Goal: Information Seeking & Learning: Learn about a topic

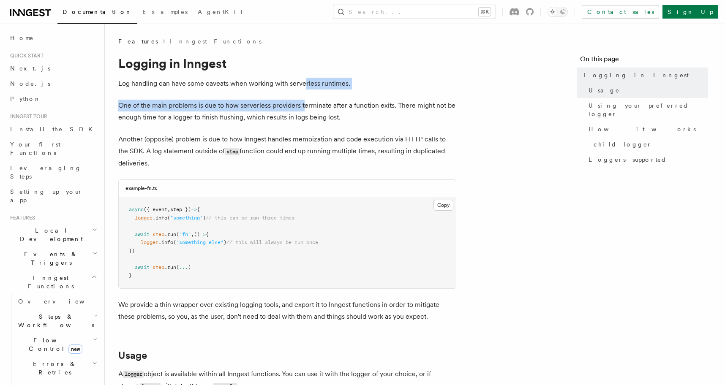
drag, startPoint x: 303, startPoint y: 87, endPoint x: 305, endPoint y: 108, distance: 21.2
click at [305, 108] on p "One of the main problems is due to how serverless providers terminate after a f…" at bounding box center [287, 112] width 338 height 24
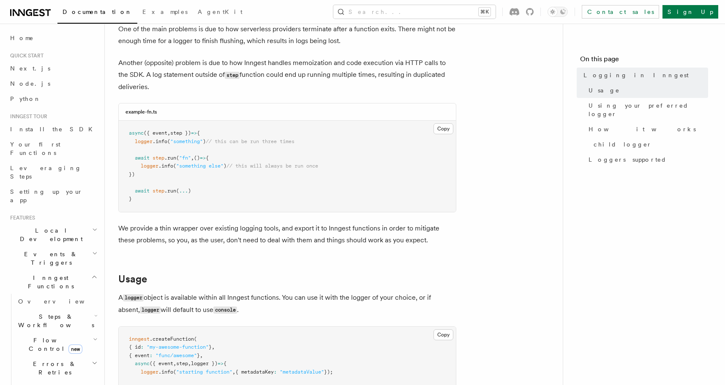
scroll to position [77, 0]
drag, startPoint x: 309, startPoint y: 150, endPoint x: 310, endPoint y: 178, distance: 27.9
click at [310, 178] on pre "async ({ event , step }) => { logger .info ( "something" ) // this can be run t…" at bounding box center [287, 165] width 337 height 91
drag, startPoint x: 310, startPoint y: 178, endPoint x: 308, endPoint y: 169, distance: 8.2
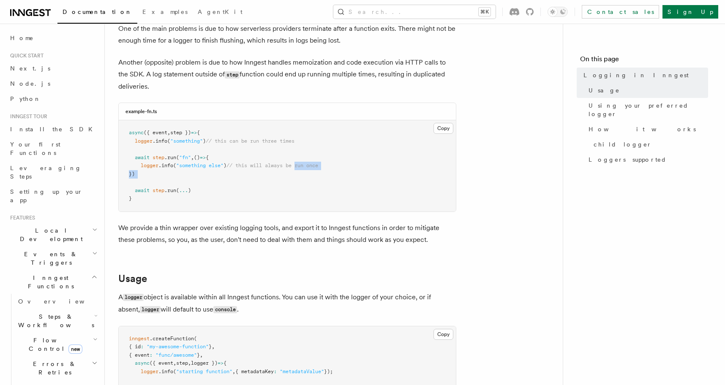
click at [308, 169] on pre "async ({ event , step }) => { logger .info ( "something" ) // this can be run t…" at bounding box center [287, 165] width 337 height 91
drag, startPoint x: 309, startPoint y: 168, endPoint x: 316, endPoint y: 185, distance: 17.8
click at [316, 185] on pre "async ({ event , step }) => { logger .info ( "something" ) // this can be run t…" at bounding box center [287, 165] width 337 height 91
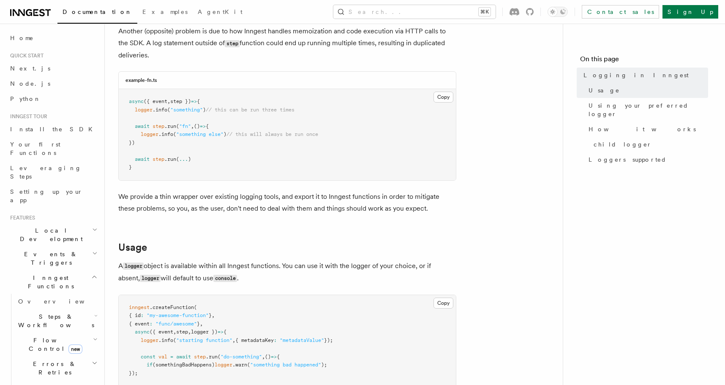
scroll to position [112, 0]
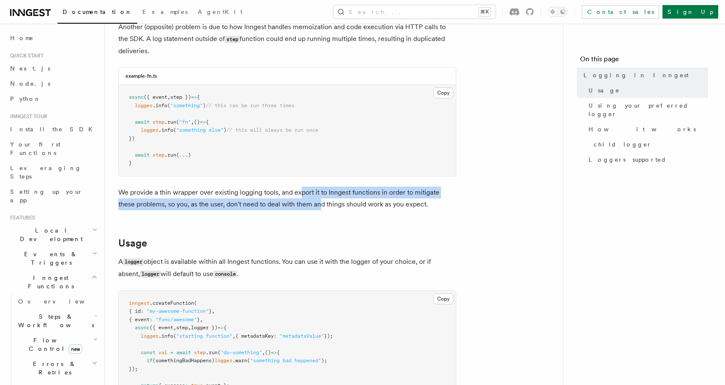
drag, startPoint x: 300, startPoint y: 191, endPoint x: 301, endPoint y: 200, distance: 9.4
click at [301, 200] on p "We provide a thin wrapper over existing logging tools, and export it to Inngest…" at bounding box center [287, 199] width 338 height 24
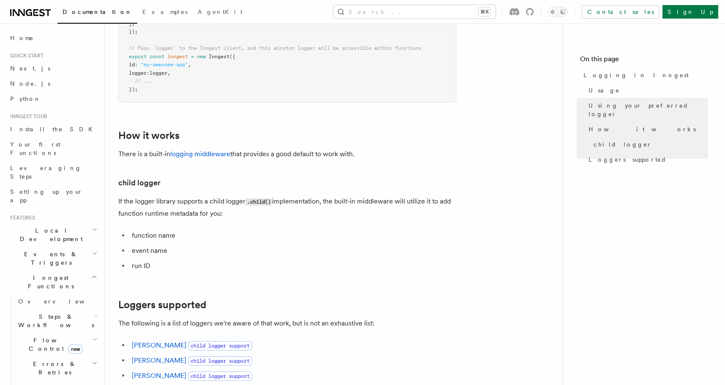
scroll to position [929, 0]
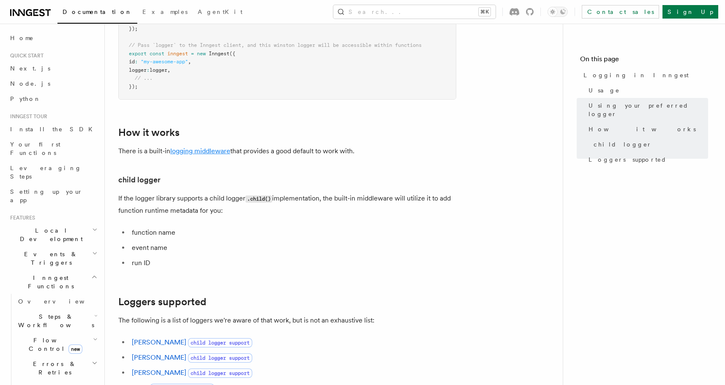
click at [221, 151] on link "logging middleware" at bounding box center [200, 151] width 60 height 8
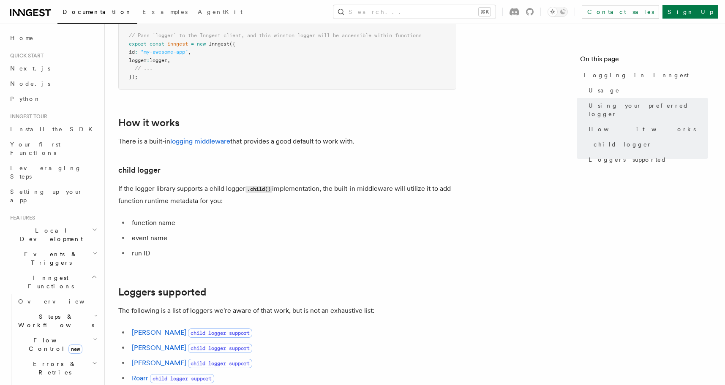
scroll to position [939, 0]
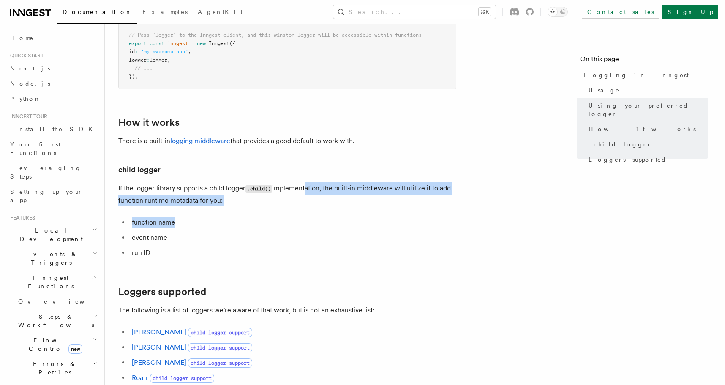
drag, startPoint x: 304, startPoint y: 190, endPoint x: 317, endPoint y: 226, distance: 38.6
click at [317, 226] on li "function name" at bounding box center [292, 223] width 327 height 12
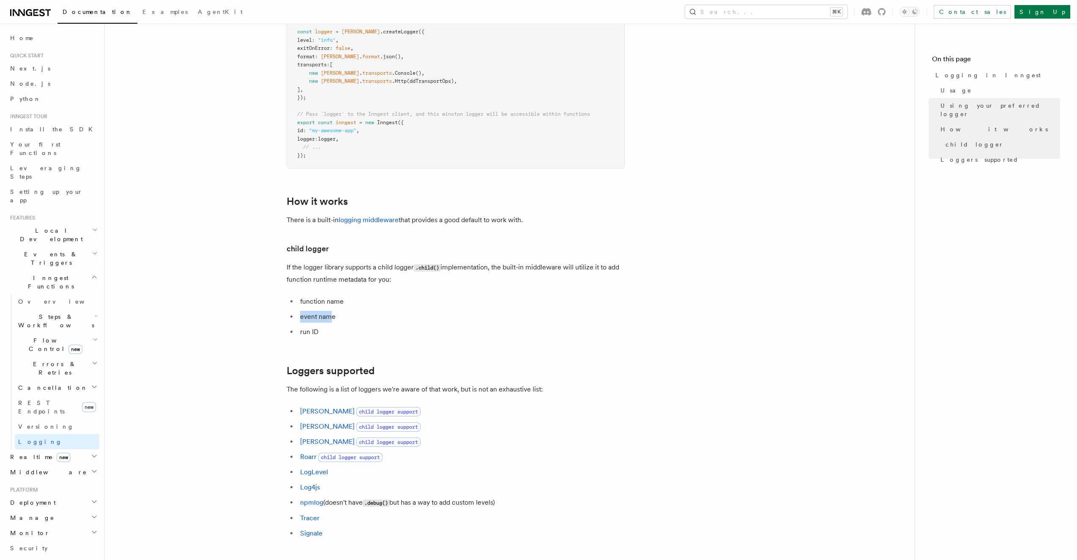
scroll to position [854, 0]
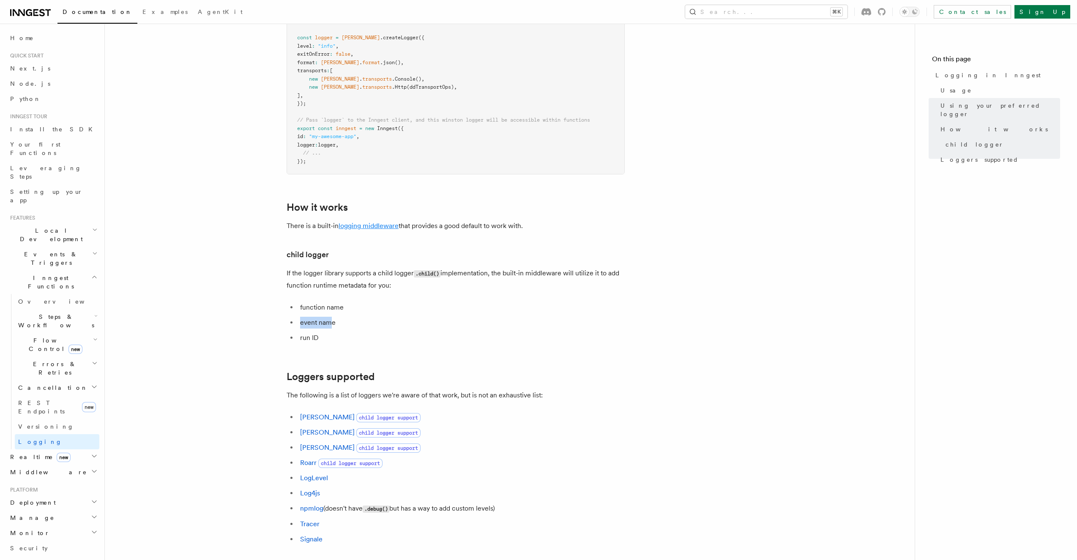
click at [388, 226] on link "logging middleware" at bounding box center [369, 226] width 60 height 8
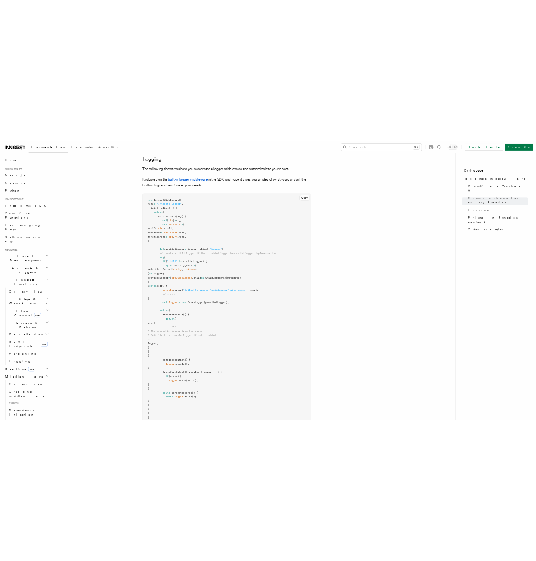
scroll to position [1637, 0]
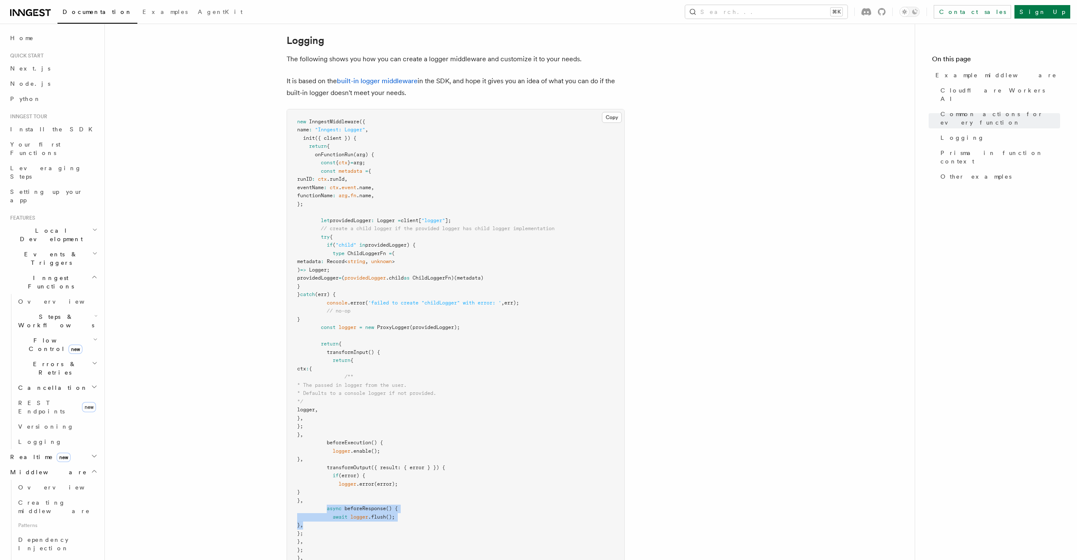
drag, startPoint x: 327, startPoint y: 511, endPoint x: 341, endPoint y: 527, distance: 21.0
click at [341, 385] on pre "new InngestMiddleware ({ name : "Inngest: Logger" , init ({ client }) { return …" at bounding box center [455, 344] width 337 height 470
copy code "async beforeResponse () { await logger .flush (); } ,"
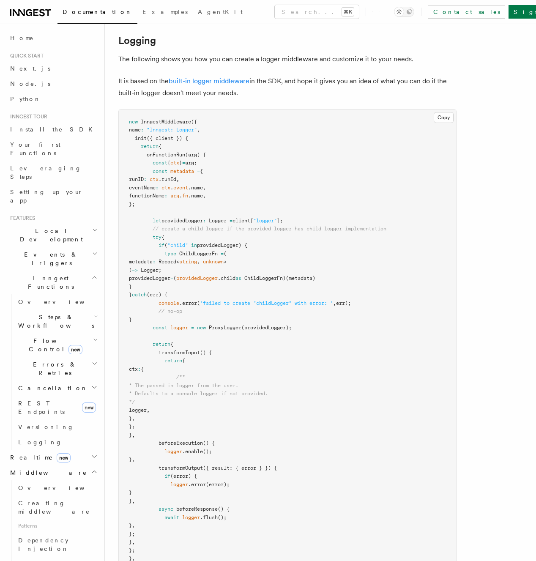
click at [239, 83] on link "built-in logger middleware" at bounding box center [209, 81] width 81 height 8
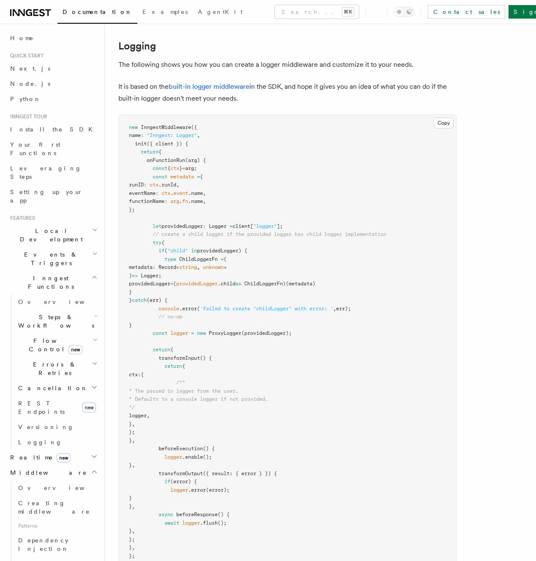
click at [309, 61] on p "The following shows you how you can create a logger middleware and customize it…" at bounding box center [287, 65] width 338 height 12
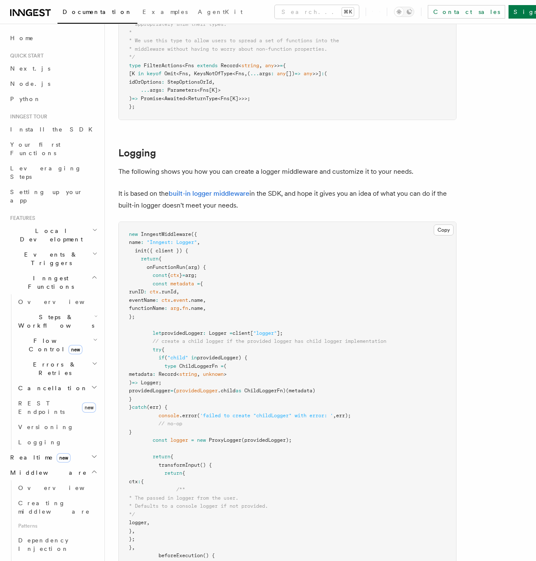
scroll to position [1496, 0]
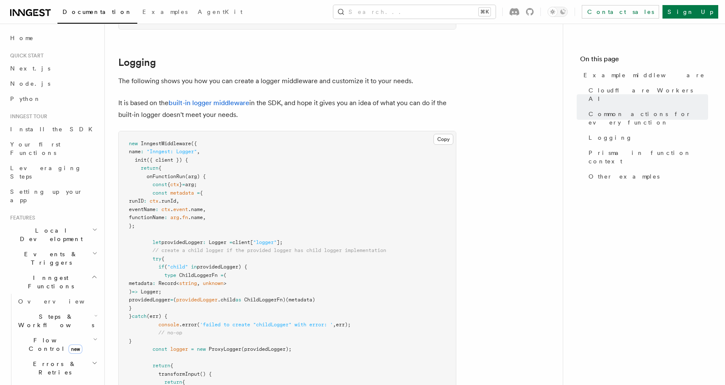
scroll to position [1631, 0]
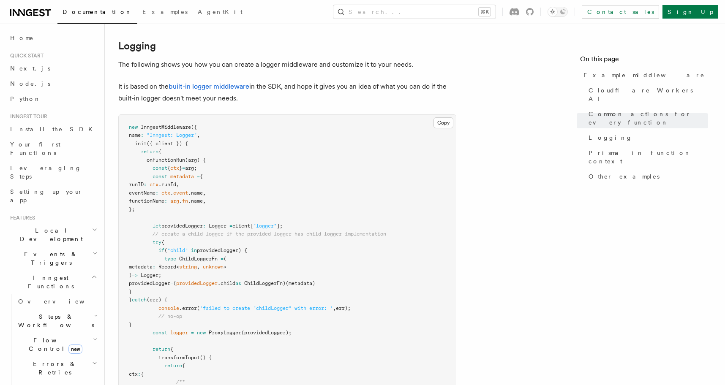
drag, startPoint x: 278, startPoint y: 101, endPoint x: 280, endPoint y: 57, distance: 44.0
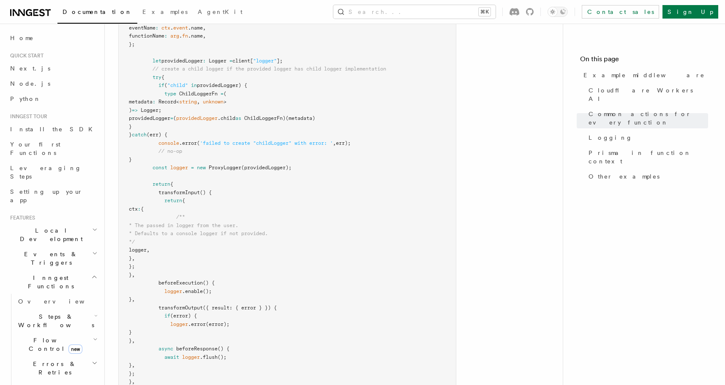
scroll to position [1793, 0]
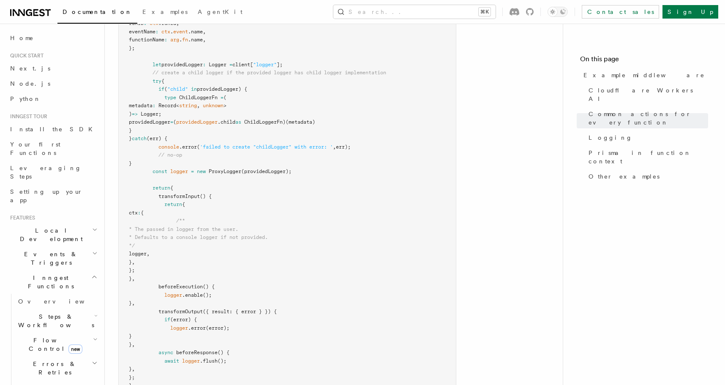
drag, startPoint x: 247, startPoint y: 333, endPoint x: 267, endPoint y: 265, distance: 71.7
click at [267, 265] on pre "new InngestMiddleware ({ name : "Inngest: Logger" , init ({ client }) { return …" at bounding box center [287, 189] width 337 height 470
drag, startPoint x: 267, startPoint y: 265, endPoint x: 307, endPoint y: 337, distance: 82.5
click at [307, 337] on pre "new InngestMiddleware ({ name : "Inngest: Logger" , init ({ client }) { return …" at bounding box center [287, 189] width 337 height 470
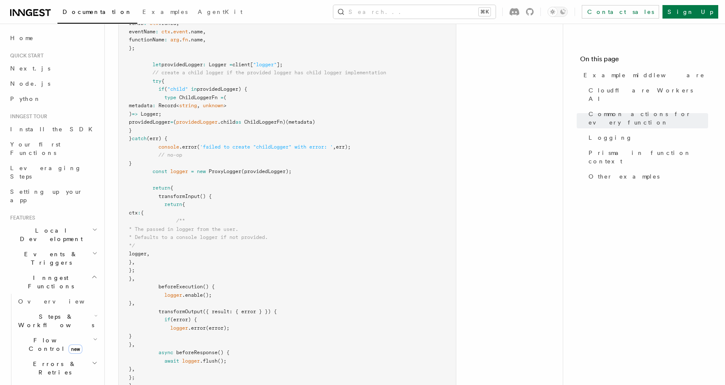
click at [307, 337] on pre "new InngestMiddleware ({ name : "Inngest: Logger" , init ({ client }) { return …" at bounding box center [287, 189] width 337 height 470
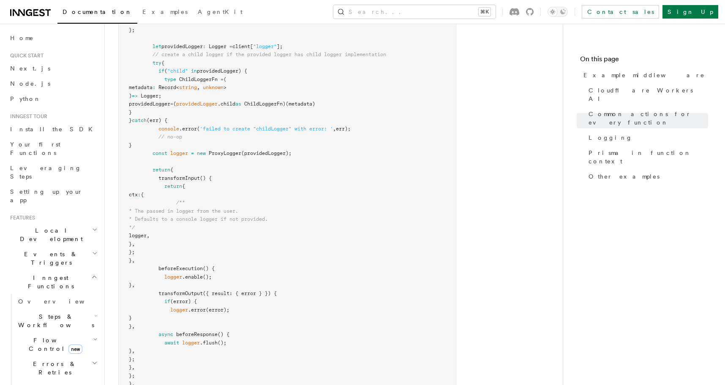
scroll to position [1812, 0]
drag, startPoint x: 159, startPoint y: 267, endPoint x: 233, endPoint y: 363, distance: 121.2
click at [233, 363] on pre "new InngestMiddleware ({ name : "Inngest: Logger" , init ({ client }) { return …" at bounding box center [287, 170] width 337 height 470
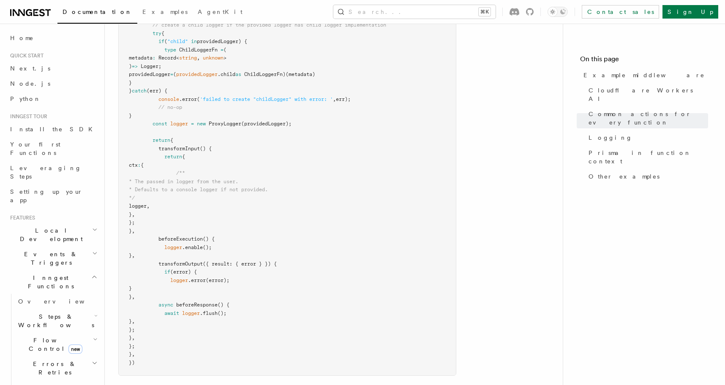
scroll to position [1846, 0]
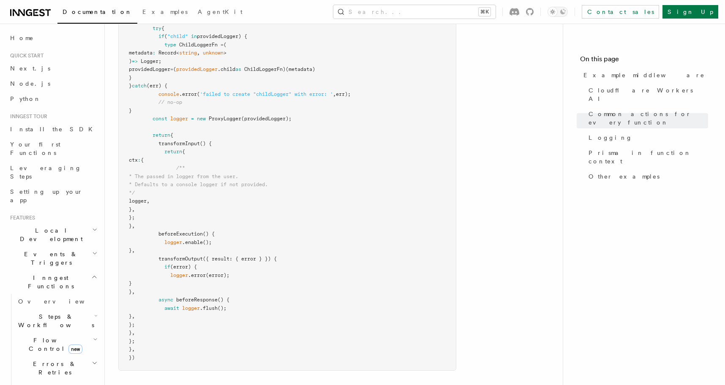
click at [132, 227] on span "}" at bounding box center [130, 226] width 3 height 6
click at [255, 232] on pre "new InngestMiddleware ({ name : "Inngest: Logger" , init ({ client }) { return …" at bounding box center [287, 136] width 337 height 470
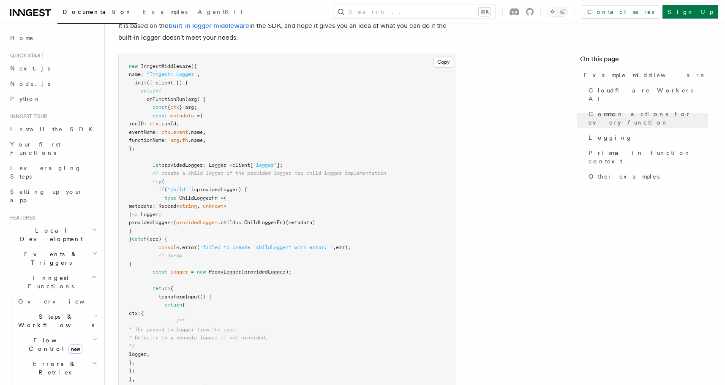
scroll to position [1691, 0]
drag, startPoint x: 262, startPoint y: 150, endPoint x: 262, endPoint y: 93, distance: 57.1
click at [262, 93] on pre "new InngestMiddleware ({ name : "Inngest: Logger" , init ({ client }) { return …" at bounding box center [287, 290] width 337 height 470
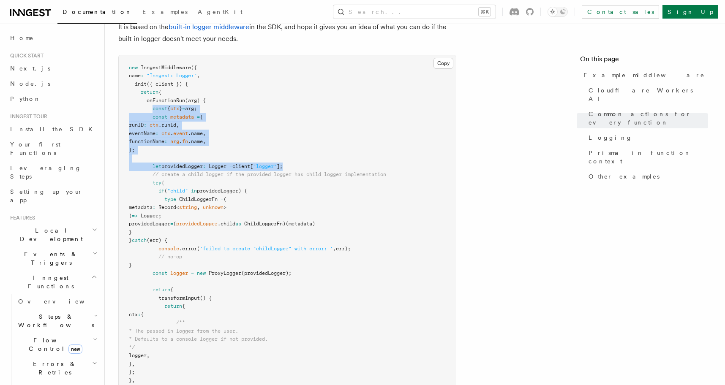
drag, startPoint x: 153, startPoint y: 109, endPoint x: 310, endPoint y: 167, distance: 166.8
click at [310, 167] on pre "new InngestMiddleware ({ name : "Inngest: Logger" , init ({ client }) { return …" at bounding box center [287, 290] width 337 height 470
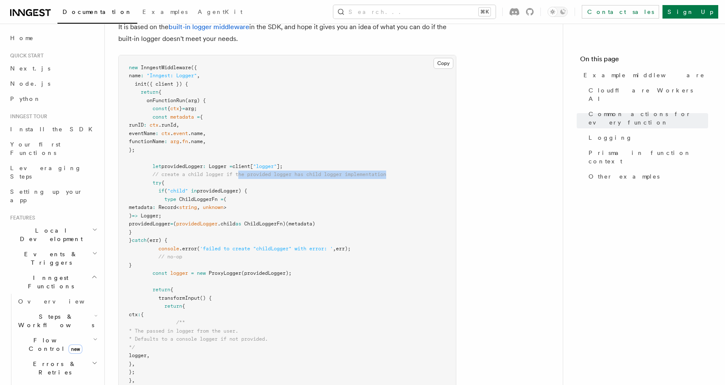
drag, startPoint x: 399, startPoint y: 175, endPoint x: 241, endPoint y: 172, distance: 158.1
click at [241, 172] on pre "new InngestMiddleware ({ name : "Inngest: Logger" , init ({ client }) { return …" at bounding box center [287, 290] width 337 height 470
click at [241, 172] on span "// create a child logger if the provided logger has child logger implementation" at bounding box center [270, 175] width 234 height 6
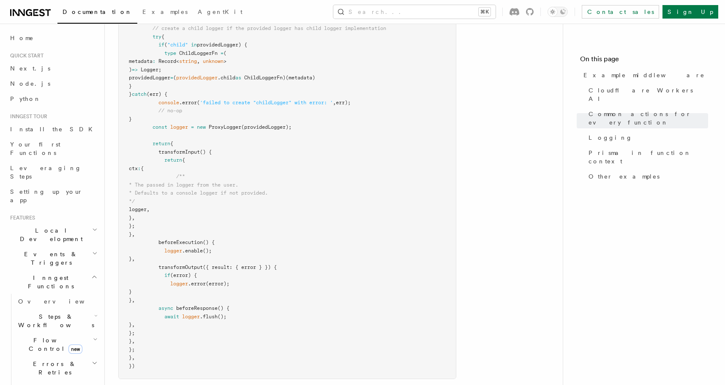
scroll to position [1838, 0]
click at [240, 126] on span "ProxyLogger" at bounding box center [225, 127] width 33 height 6
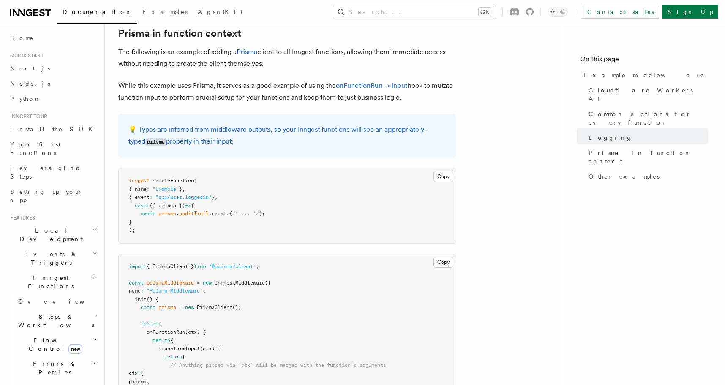
scroll to position [2243, 0]
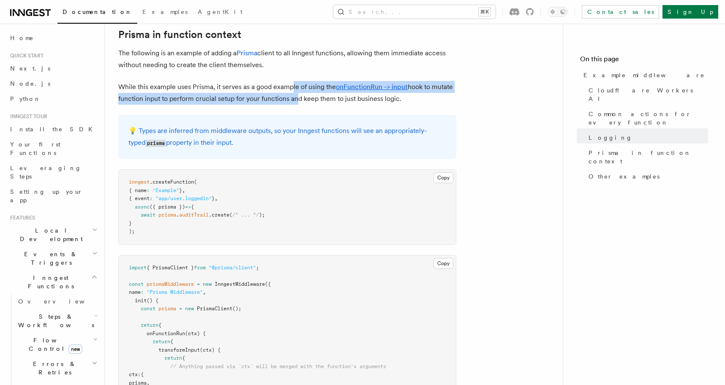
drag, startPoint x: 292, startPoint y: 89, endPoint x: 292, endPoint y: 98, distance: 8.9
click at [292, 98] on p "While this example uses Prisma, it serves as a good example of using the onFunc…" at bounding box center [287, 93] width 338 height 24
drag, startPoint x: 287, startPoint y: 100, endPoint x: 287, endPoint y: 90, distance: 9.7
click at [287, 90] on p "While this example uses Prisma, it serves as a good example of using the onFunc…" at bounding box center [287, 93] width 338 height 24
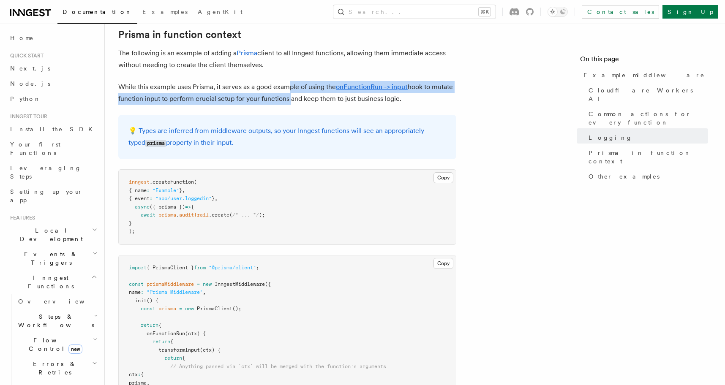
click at [287, 90] on p "While this example uses Prisma, it serves as a good example of using the onFunc…" at bounding box center [287, 93] width 338 height 24
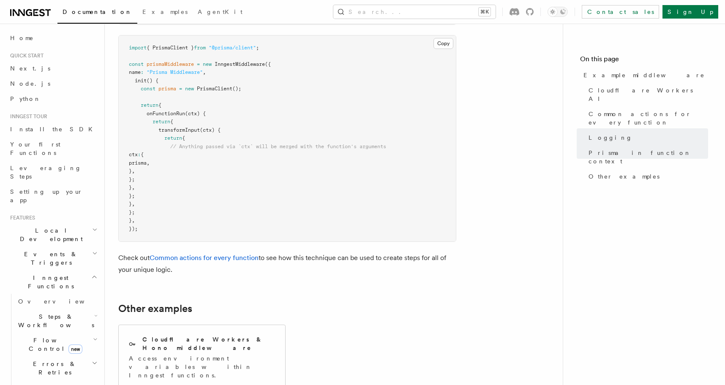
scroll to position [2463, 0]
drag, startPoint x: 264, startPoint y: 214, endPoint x: 279, endPoint y: 96, distance: 118.4
click at [279, 96] on pre "import { PrismaClient } from "@prisma/client" ; const prismaMiddleware = new In…" at bounding box center [287, 138] width 337 height 207
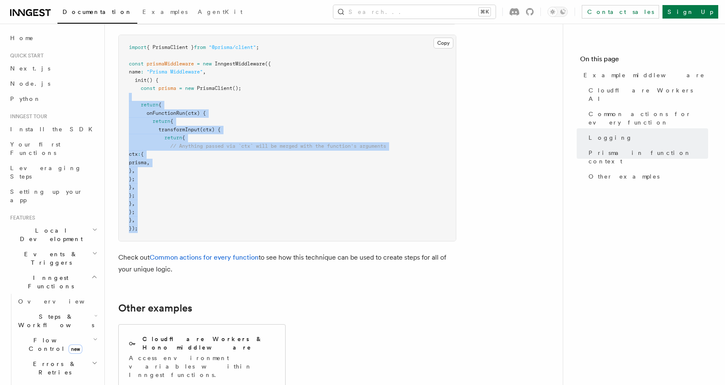
drag, startPoint x: 279, startPoint y: 96, endPoint x: 277, endPoint y: 239, distance: 142.9
click at [277, 239] on pre "import { PrismaClient } from "@prisma/client" ; const prismaMiddleware = new In…" at bounding box center [287, 138] width 337 height 207
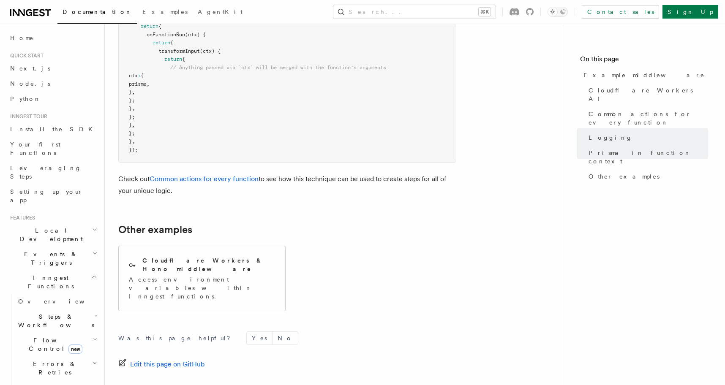
scroll to position [2604, 0]
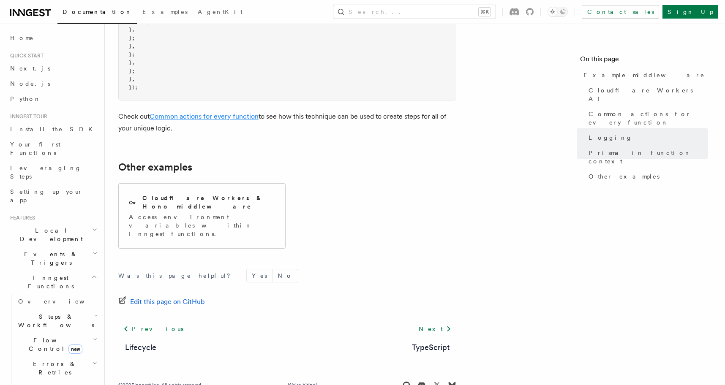
click at [246, 120] on link "Common actions for every function" at bounding box center [204, 116] width 109 height 8
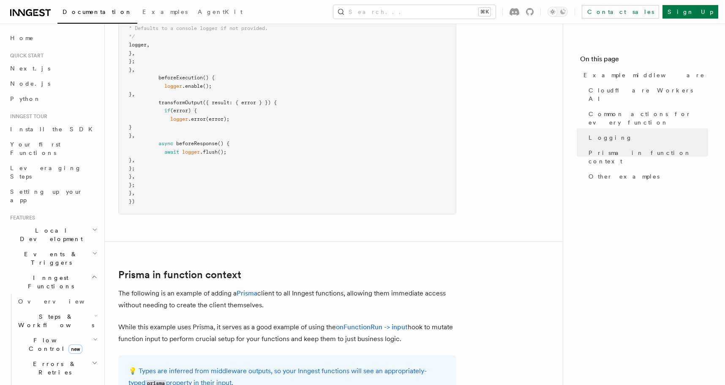
scroll to position [1910, 0]
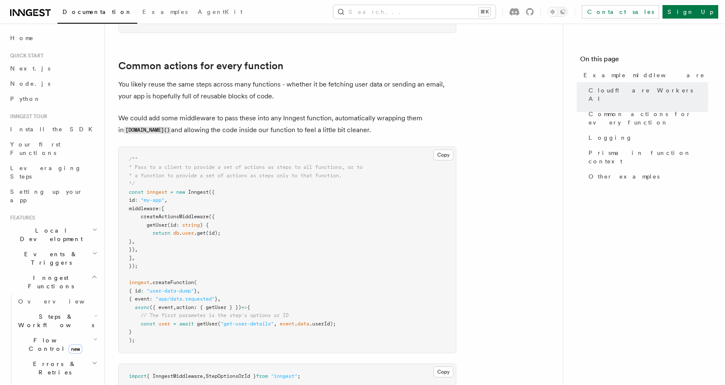
scroll to position [697, 0]
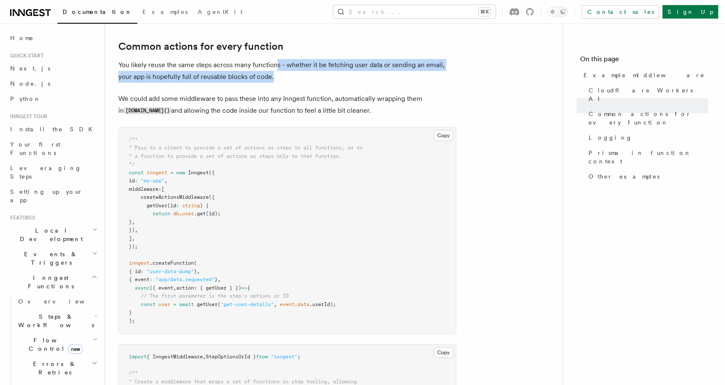
drag, startPoint x: 276, startPoint y: 60, endPoint x: 282, endPoint y: 78, distance: 19.1
click at [282, 78] on p "You likely reuse the same steps across many functions - whether it be fetching …" at bounding box center [287, 71] width 338 height 24
click at [283, 78] on p "You likely reuse the same steps across many functions - whether it be fetching …" at bounding box center [287, 71] width 338 height 24
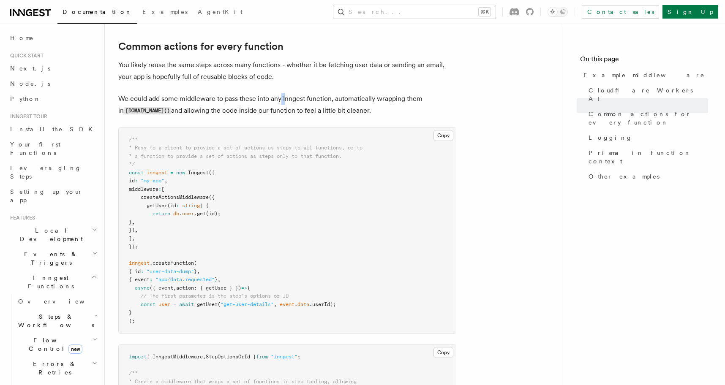
drag, startPoint x: 279, startPoint y: 93, endPoint x: 285, endPoint y: 104, distance: 12.5
click at [285, 104] on p "We could add some middleware to pass these into any Inngest function, automatic…" at bounding box center [287, 105] width 338 height 24
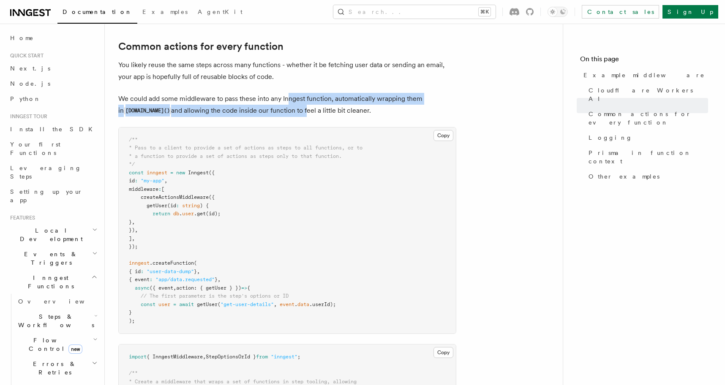
drag, startPoint x: 287, startPoint y: 96, endPoint x: 287, endPoint y: 106, distance: 10.2
click at [287, 106] on p "We could add some middleware to pass these into any Inngest function, automatic…" at bounding box center [287, 105] width 338 height 24
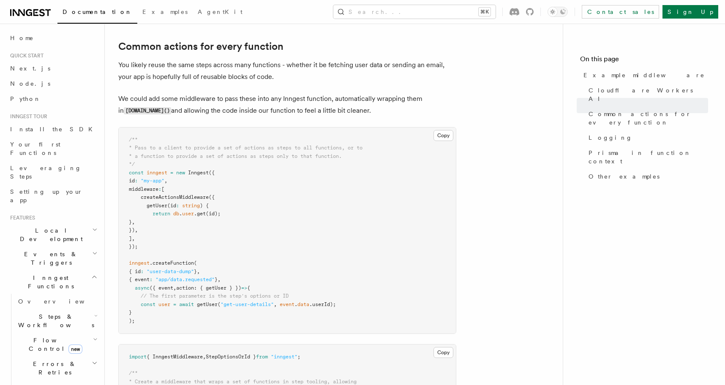
drag, startPoint x: 287, startPoint y: 110, endPoint x: 287, endPoint y: 105, distance: 4.6
click at [287, 105] on p "We could add some middleware to pass these into any Inngest function, automatic…" at bounding box center [287, 105] width 338 height 24
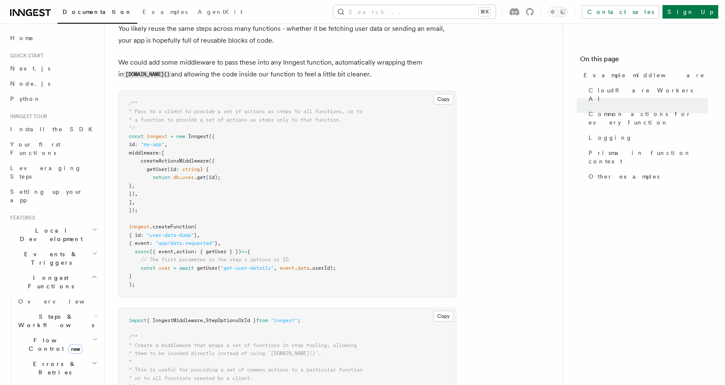
scroll to position [745, 0]
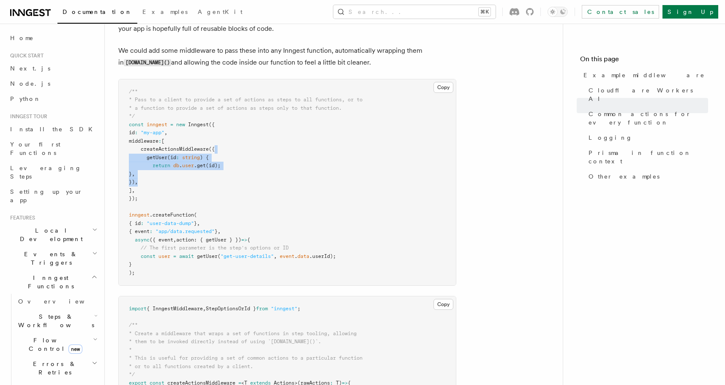
drag, startPoint x: 277, startPoint y: 150, endPoint x: 278, endPoint y: 186, distance: 35.9
click at [278, 186] on pre "/** * Pass to a client to provide a set of actions as steps to all functions, o…" at bounding box center [287, 182] width 337 height 207
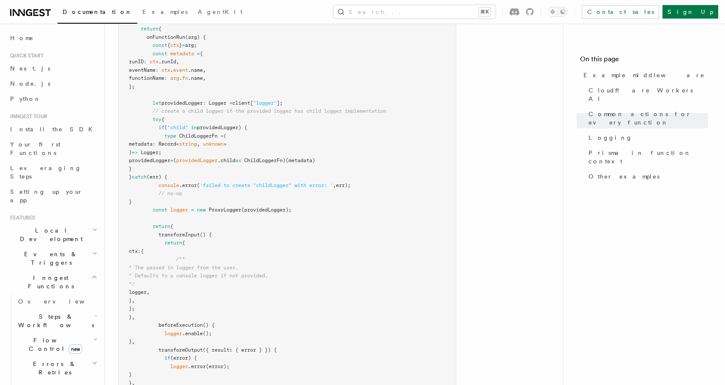
scroll to position [1749, 0]
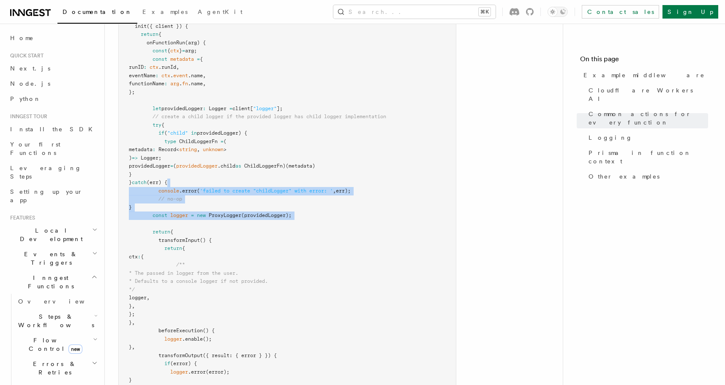
drag, startPoint x: 278, startPoint y: 186, endPoint x: 276, endPoint y: 227, distance: 40.6
click at [276, 220] on pre "new InngestMiddleware ({ name : "Inngest: Logger" , init ({ client }) { return …" at bounding box center [287, 232] width 337 height 470
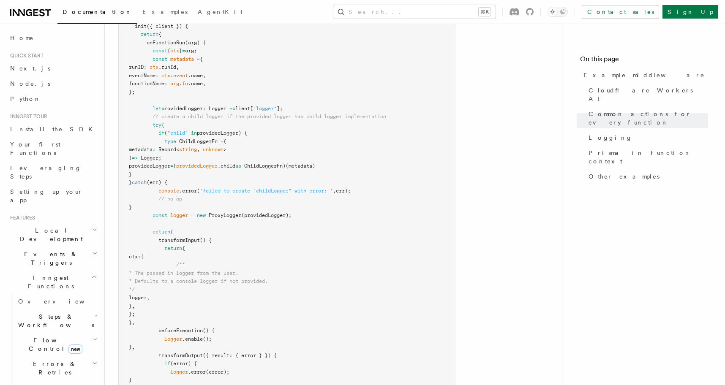
click at [276, 231] on pre "new InngestMiddleware ({ name : "Inngest: Logger" , init ({ client }) { return …" at bounding box center [287, 232] width 337 height 470
click at [620, 70] on link "Example middleware" at bounding box center [644, 75] width 128 height 15
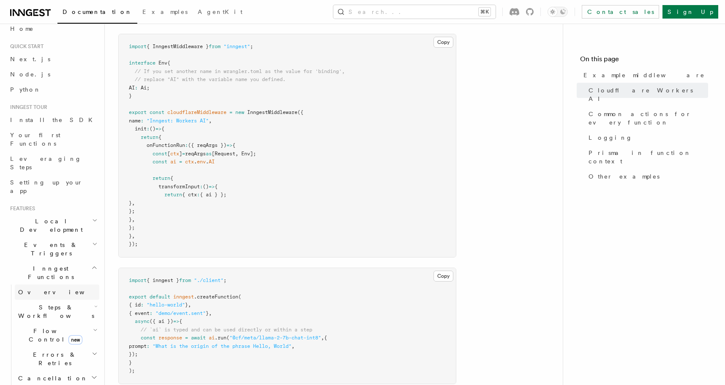
scroll to position [10, 0]
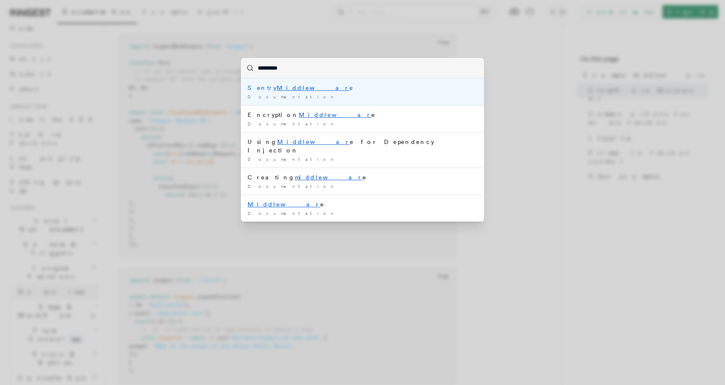
type input "**********"
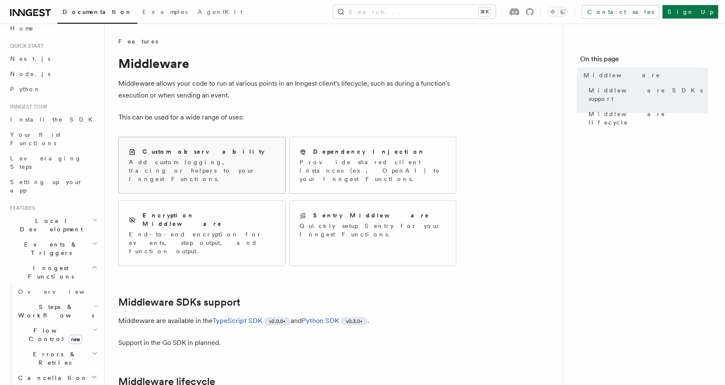
click at [245, 180] on div "Custom observability Add custom logging, tracing or helpers to your Inngest Fun…" at bounding box center [202, 165] width 167 height 56
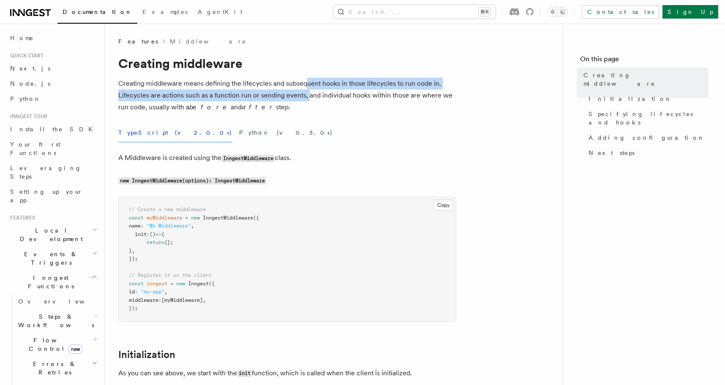
drag, startPoint x: 303, startPoint y: 85, endPoint x: 307, endPoint y: 100, distance: 16.0
click at [307, 100] on p "Creating middleware means defining the lifecycles and subsequent hooks in those…" at bounding box center [287, 96] width 338 height 36
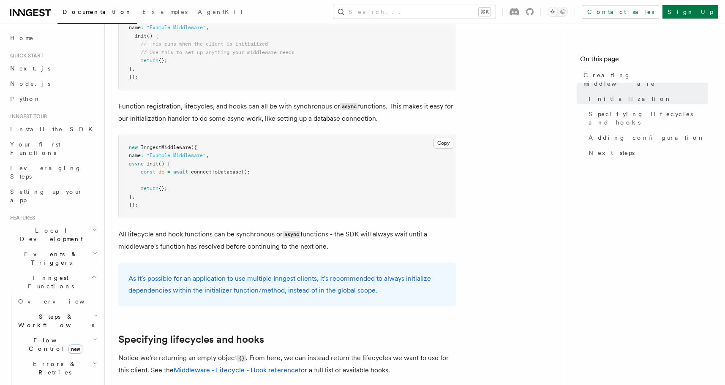
scroll to position [430, 0]
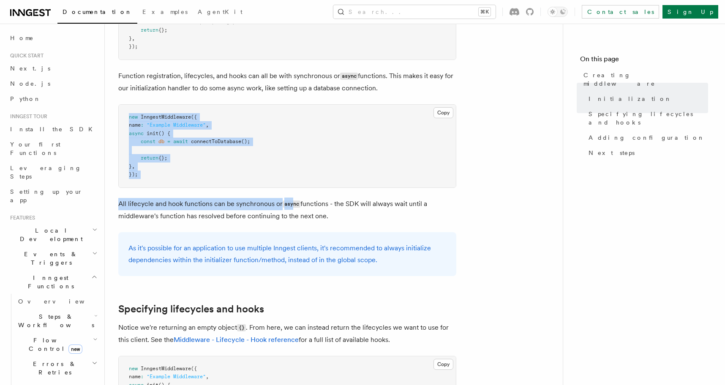
drag, startPoint x: 300, startPoint y: 109, endPoint x: 293, endPoint y: 202, distance: 93.2
click at [291, 170] on pre "new InngestMiddleware ({ name : "Example Middleware" , async init () { const db…" at bounding box center [287, 146] width 337 height 83
drag, startPoint x: 291, startPoint y: 170, endPoint x: 284, endPoint y: 121, distance: 49.0
click at [284, 121] on pre "new InngestMiddleware ({ name : "Example Middleware" , async init () { const db…" at bounding box center [287, 146] width 337 height 83
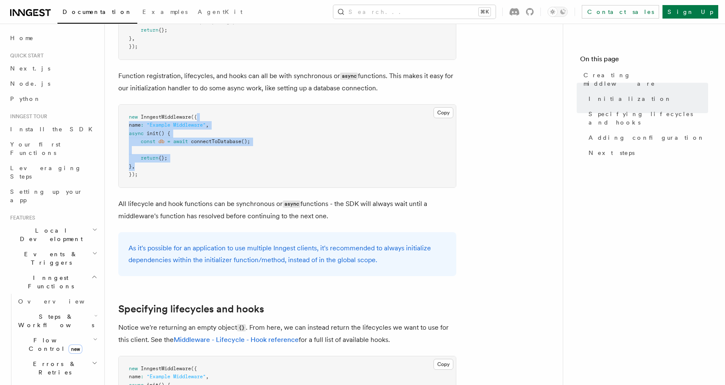
click at [284, 121] on pre "new InngestMiddleware ({ name : "Example Middleware" , async init () { const db…" at bounding box center [287, 146] width 337 height 83
drag, startPoint x: 289, startPoint y: 100, endPoint x: 275, endPoint y: 188, distance: 89.0
click at [275, 188] on pre "new InngestMiddleware ({ name : "Example Middleware" , async init () { const db…" at bounding box center [287, 146] width 337 height 83
drag, startPoint x: 286, startPoint y: 182, endPoint x: 127, endPoint y: 118, distance: 171.8
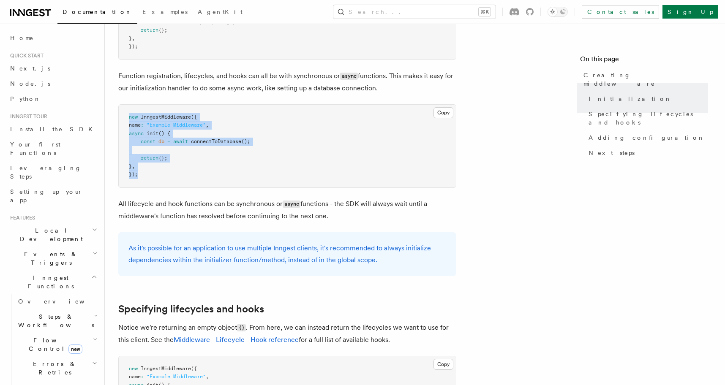
click at [127, 118] on pre "new InngestMiddleware ({ name : "Example Middleware" , async init () { const db…" at bounding box center [287, 146] width 337 height 83
drag, startPoint x: 129, startPoint y: 118, endPoint x: 234, endPoint y: 195, distance: 130.0
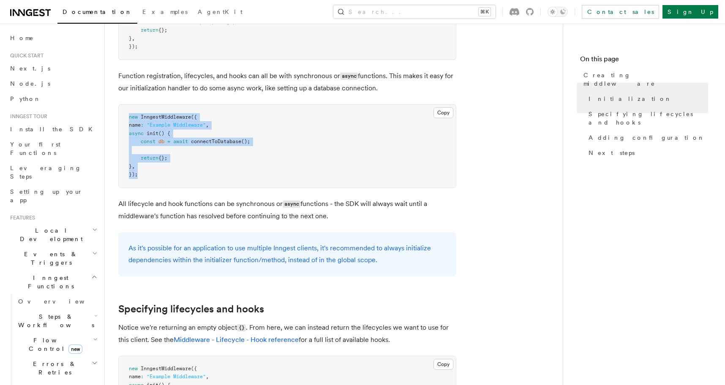
drag, startPoint x: 295, startPoint y: 184, endPoint x: 123, endPoint y: 120, distance: 183.3
click at [123, 120] on pre "new InngestMiddleware ({ name : "Example Middleware" , async init () { const db…" at bounding box center [287, 146] width 337 height 83
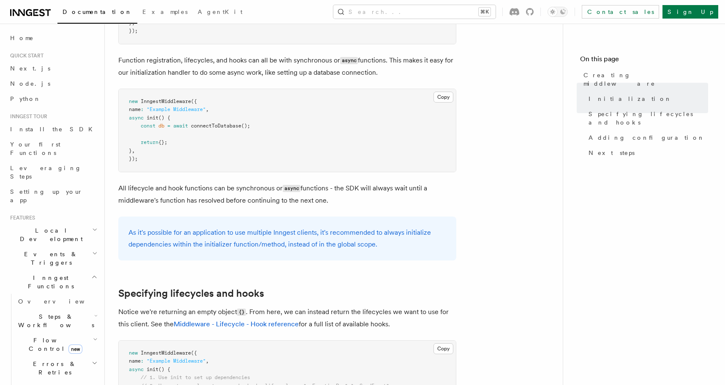
scroll to position [448, 0]
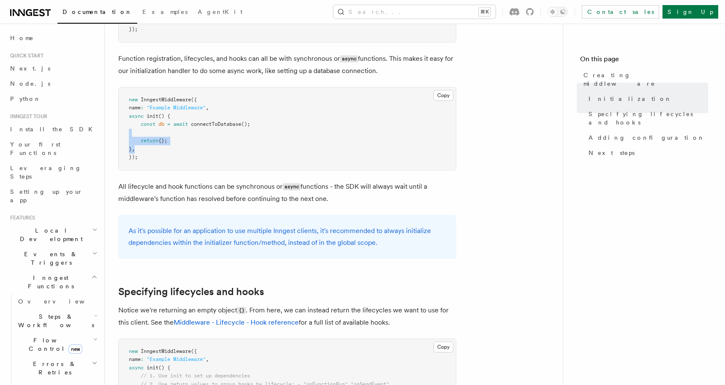
drag, startPoint x: 273, startPoint y: 131, endPoint x: 280, endPoint y: 153, distance: 22.9
click at [280, 153] on pre "new InngestMiddleware ({ name : "Example Middleware" , async init () { const db…" at bounding box center [287, 128] width 337 height 83
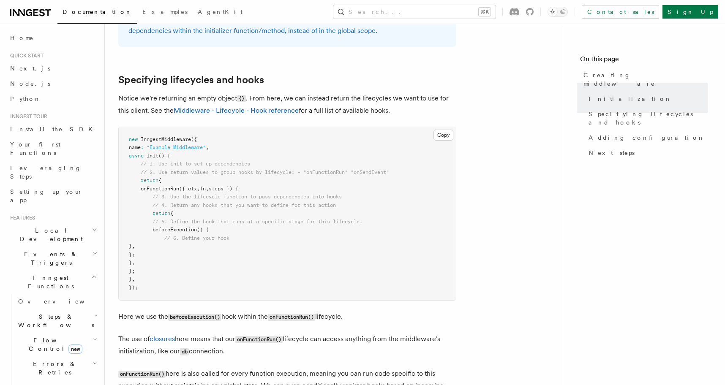
scroll to position [662, 0]
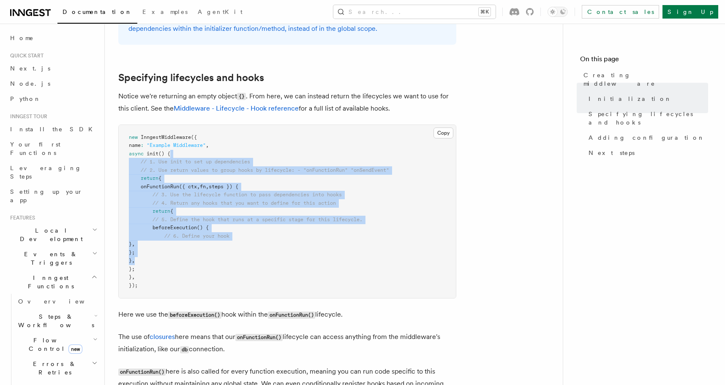
drag, startPoint x: 280, startPoint y: 153, endPoint x: 291, endPoint y: 263, distance: 110.9
click at [291, 263] on pre "new InngestMiddleware ({ name : "Example Middleware" , async init () { // 1. Us…" at bounding box center [287, 212] width 337 height 174
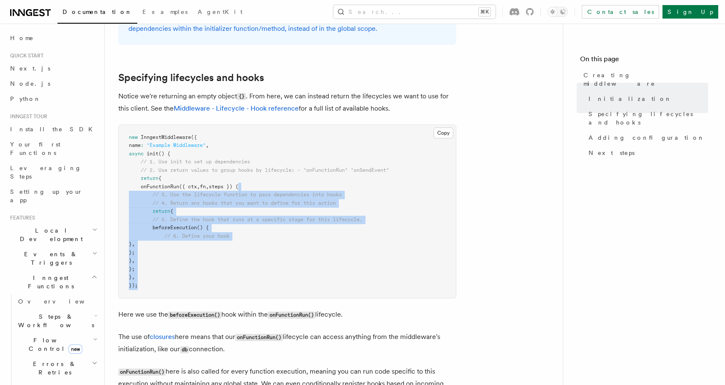
drag, startPoint x: 277, startPoint y: 285, endPoint x: 278, endPoint y: 185, distance: 100.6
click at [278, 185] on pre "new InngestMiddleware ({ name : "Example Middleware" , async init () { // 1. Us…" at bounding box center [287, 212] width 337 height 174
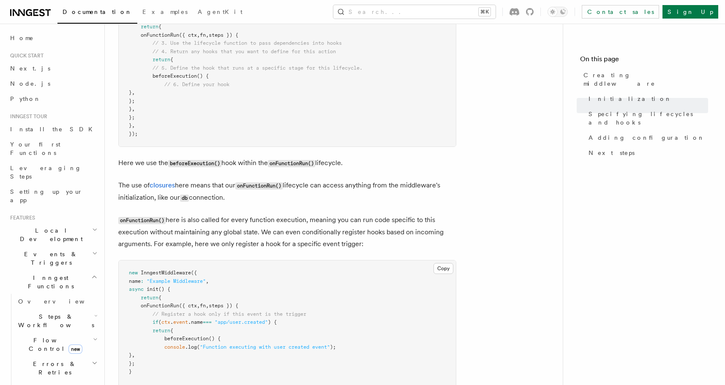
scroll to position [829, 0]
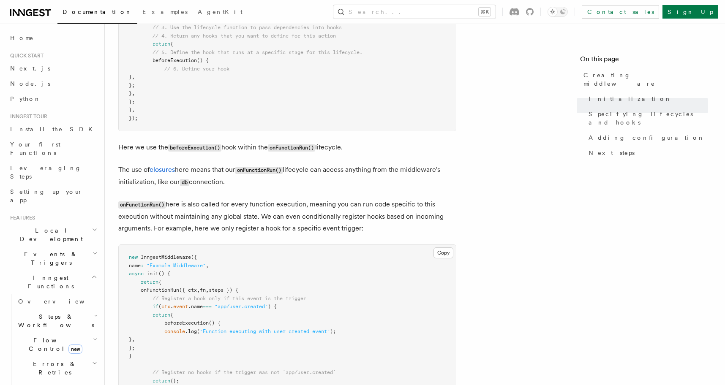
drag, startPoint x: 290, startPoint y: 148, endPoint x: 287, endPoint y: 180, distance: 32.6
click at [287, 180] on article "Features Middleware Creating middleware Creating middleware means defining the …" at bounding box center [333, 292] width 431 height 2168
click at [287, 180] on p "The use of closures here means that our onFunctionRun() lifecycle can access an…" at bounding box center [287, 176] width 338 height 25
click at [284, 186] on p "The use of closures here means that our onFunctionRun() lifecycle can access an…" at bounding box center [287, 176] width 338 height 25
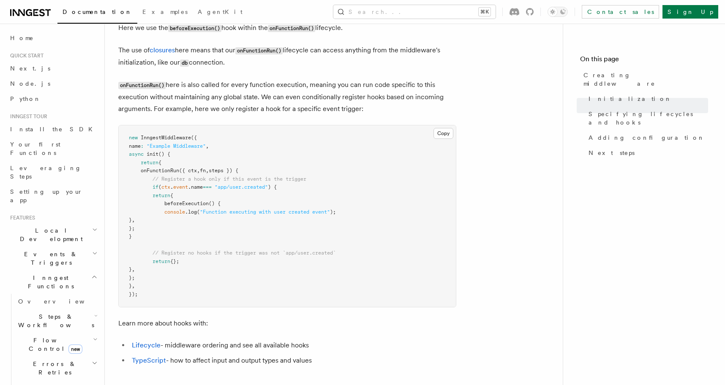
scroll to position [951, 0]
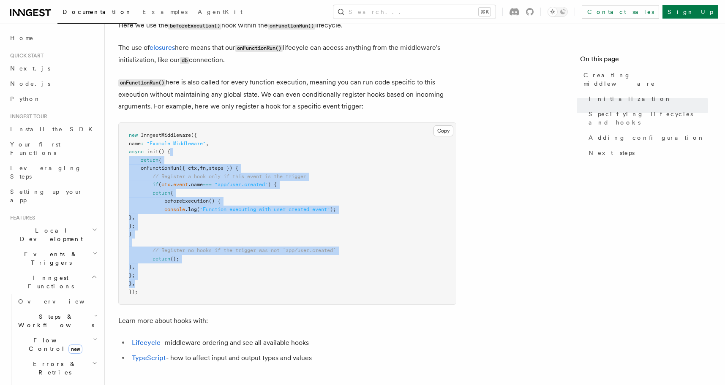
drag, startPoint x: 284, startPoint y: 156, endPoint x: 276, endPoint y: 284, distance: 128.0
click at [276, 284] on pre "new InngestMiddleware ({ name : "Example Middleware" , async init () { return {…" at bounding box center [287, 214] width 337 height 182
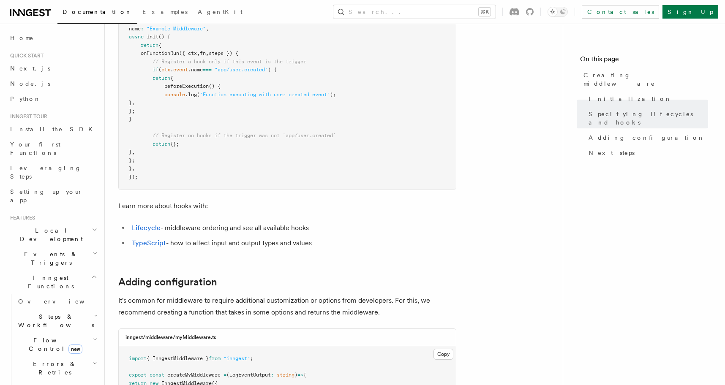
scroll to position [1060, 0]
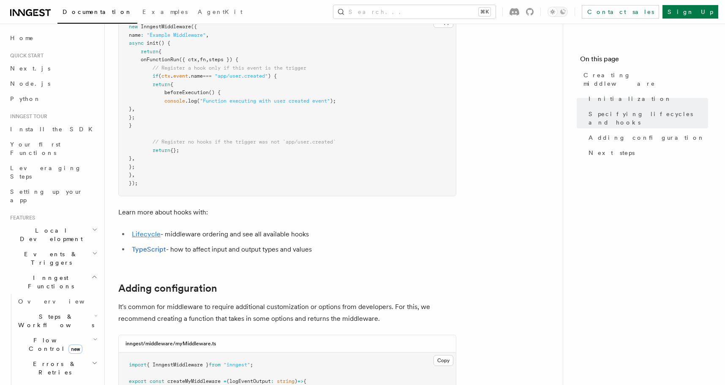
click at [150, 235] on link "Lifecycle" at bounding box center [146, 234] width 29 height 8
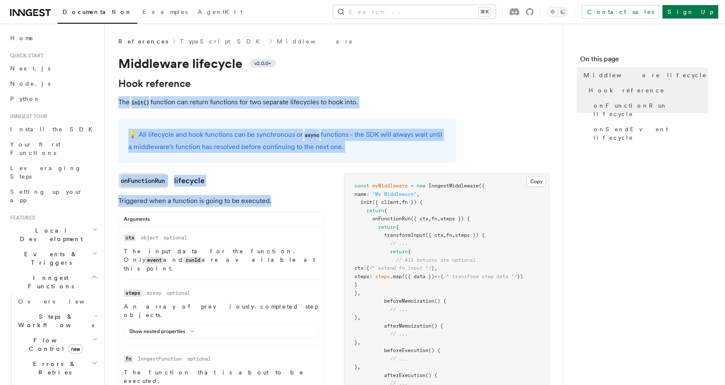
drag, startPoint x: 304, startPoint y: 94, endPoint x: 304, endPoint y: 207, distance: 112.4
click at [304, 207] on p "Triggered when a function is going to be executed." at bounding box center [220, 201] width 205 height 12
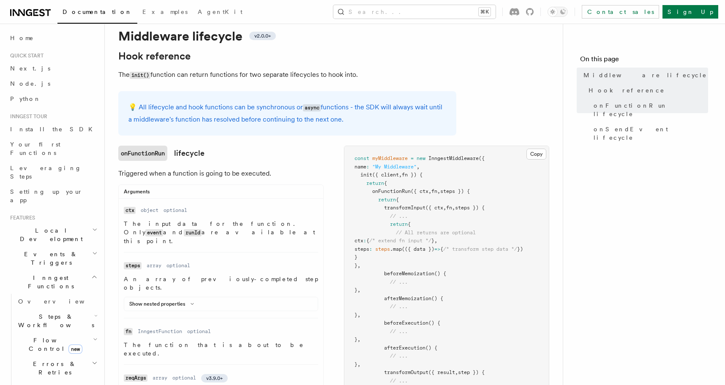
scroll to position [28, 0]
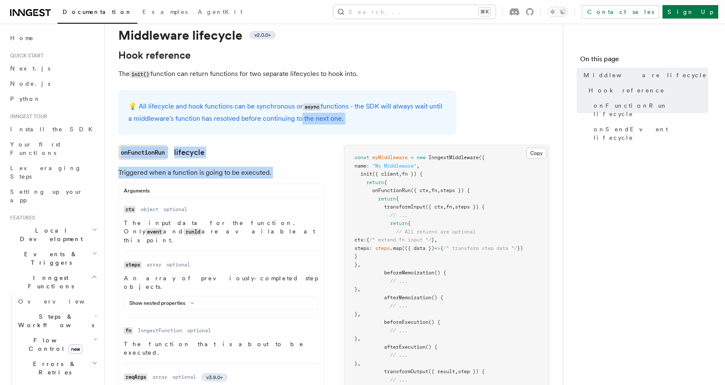
drag, startPoint x: 308, startPoint y: 180, endPoint x: 299, endPoint y: 124, distance: 56.1
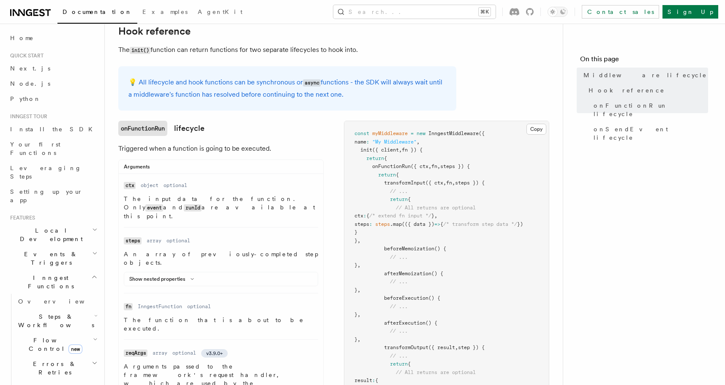
scroll to position [54, 0]
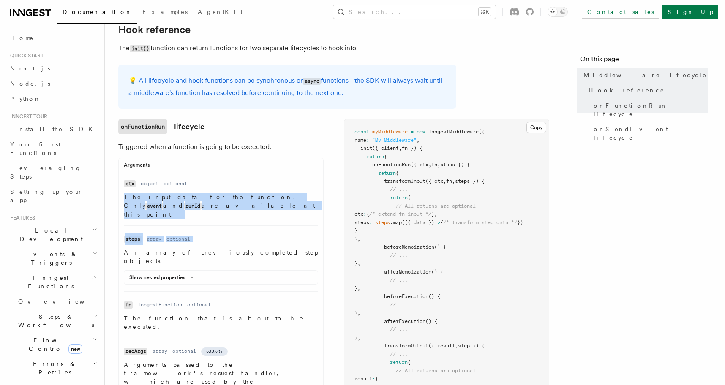
drag, startPoint x: 303, startPoint y: 184, endPoint x: 307, endPoint y: 220, distance: 35.7
click at [307, 220] on ul "Name ctx Type object Required optional Description The input data for the funct…" at bounding box center [221, 287] width 205 height 218
click at [307, 226] on li "Name steps Type array Required optional Description An array of previously-comp…" at bounding box center [221, 259] width 194 height 66
drag, startPoint x: 298, startPoint y: 206, endPoint x: 291, endPoint y: 199, distance: 9.9
click at [291, 199] on p "The input data for the function. Only event and runId are available at this poi…" at bounding box center [221, 206] width 194 height 26
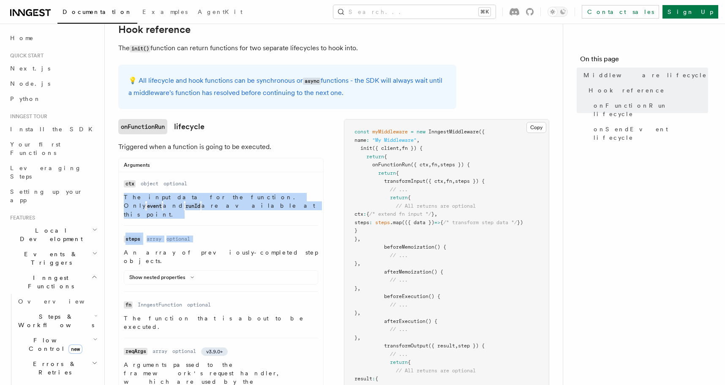
click at [291, 199] on p "The input data for the function. Only event and runId are available at this poi…" at bounding box center [221, 206] width 194 height 26
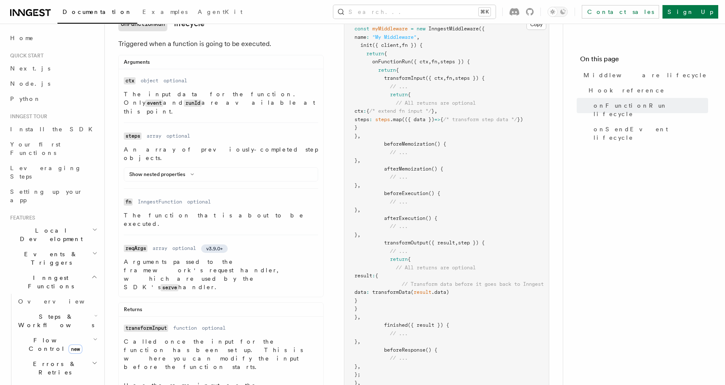
scroll to position [177, 0]
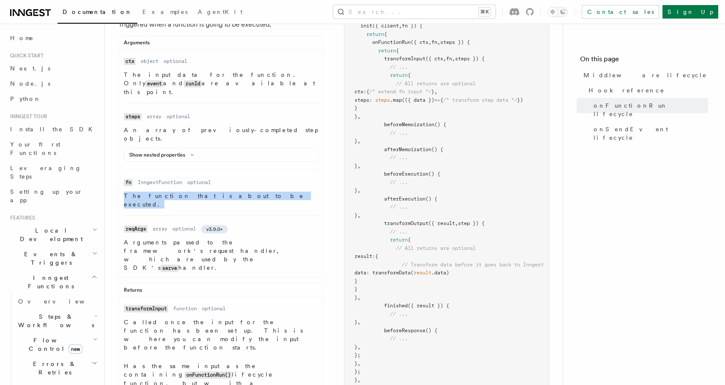
drag, startPoint x: 124, startPoint y: 180, endPoint x: 243, endPoint y: 179, distance: 119.2
click at [243, 192] on p "The function that is about to be executed." at bounding box center [221, 200] width 194 height 17
drag, startPoint x: 242, startPoint y: 210, endPoint x: 243, endPoint y: 226, distance: 15.7
click at [243, 226] on dl "Name reqArgs Type array Required optional Version v3.9.0+ Description Arguments…" at bounding box center [221, 248] width 194 height 50
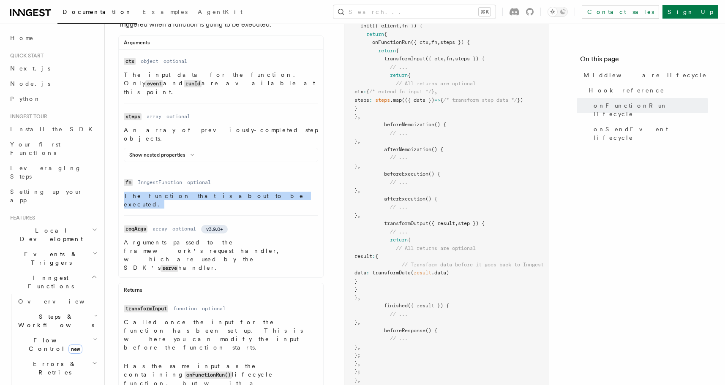
click at [243, 238] on p "Arguments passed to the framework's request handler, which are used by the SDK'…" at bounding box center [221, 255] width 194 height 34
drag, startPoint x: 249, startPoint y: 230, endPoint x: 117, endPoint y: 218, distance: 132.4
drag, startPoint x: 124, startPoint y: 218, endPoint x: 206, endPoint y: 228, distance: 82.2
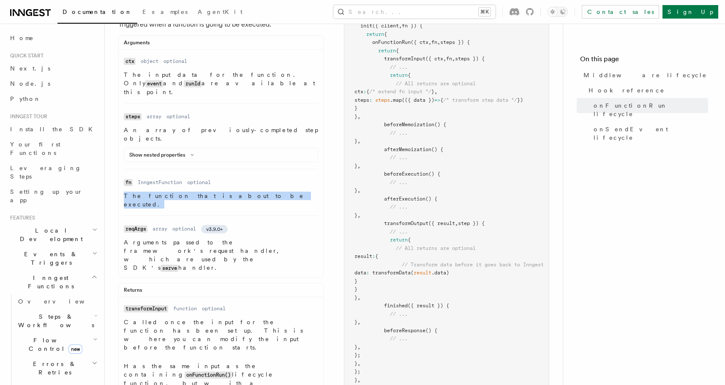
click at [206, 238] on p "Arguments passed to the framework's request handler, which are used by the SDK'…" at bounding box center [221, 255] width 194 height 34
drag, startPoint x: 212, startPoint y: 229, endPoint x: 115, endPoint y: 216, distance: 97.2
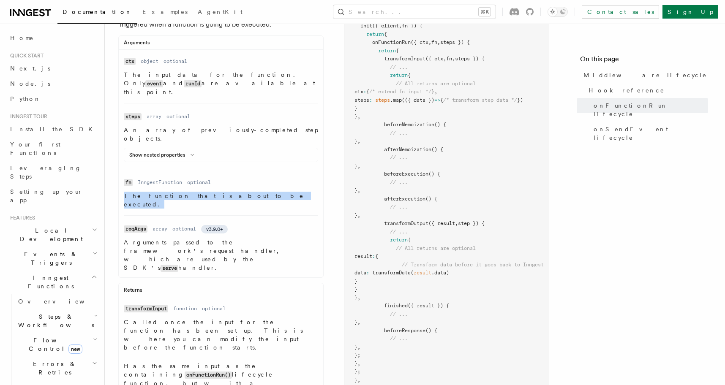
drag, startPoint x: 121, startPoint y: 216, endPoint x: 223, endPoint y: 230, distance: 103.2
click at [223, 230] on ul "Name ctx Type object Required optional Description The input data for the funct…" at bounding box center [221, 164] width 205 height 218
click at [223, 238] on p "Arguments passed to the framework's request handler, which are used by the SDK'…" at bounding box center [221, 255] width 194 height 34
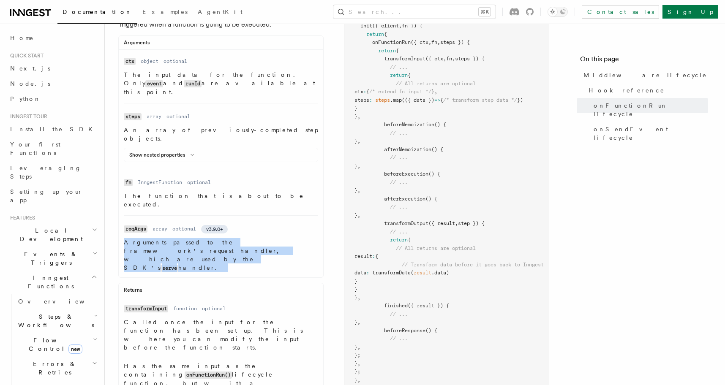
drag, startPoint x: 223, startPoint y: 230, endPoint x: 124, endPoint y: 215, distance: 100.5
click at [124, 238] on p "Arguments passed to the framework's request handler, which are used by the SDK'…" at bounding box center [221, 255] width 194 height 34
drag, startPoint x: 124, startPoint y: 215, endPoint x: 262, endPoint y: 241, distance: 140.3
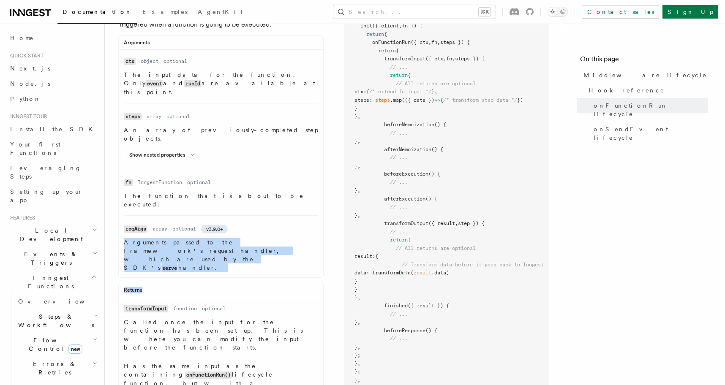
drag, startPoint x: 226, startPoint y: 226, endPoint x: 224, endPoint y: 217, distance: 8.7
click at [224, 238] on p "Arguments passed to the framework's request handler, which are used by the SDK'…" at bounding box center [221, 255] width 194 height 34
drag, startPoint x: 217, startPoint y: 217, endPoint x: 217, endPoint y: 226, distance: 8.5
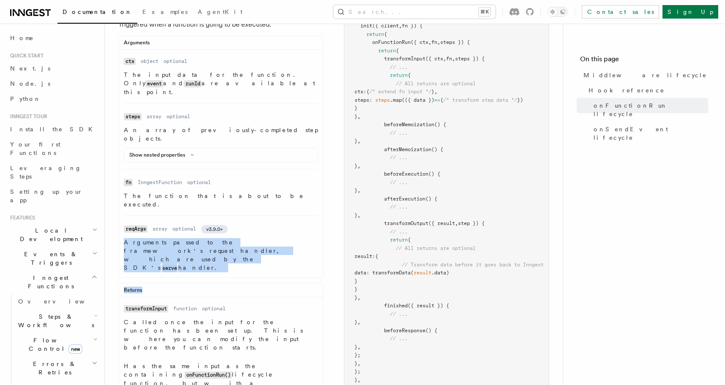
click at [217, 238] on p "Arguments passed to the framework's request handler, which are used by the SDK'…" at bounding box center [221, 255] width 194 height 34
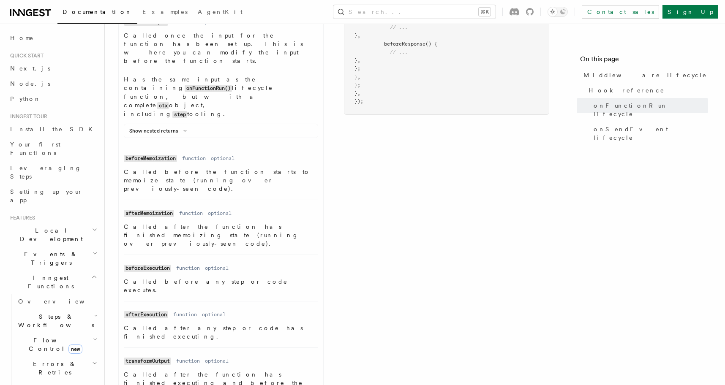
scroll to position [466, 0]
drag, startPoint x: 219, startPoint y: 180, endPoint x: 234, endPoint y: 182, distance: 14.9
click at [234, 276] on p "Called before any step or code executes." at bounding box center [221, 284] width 194 height 17
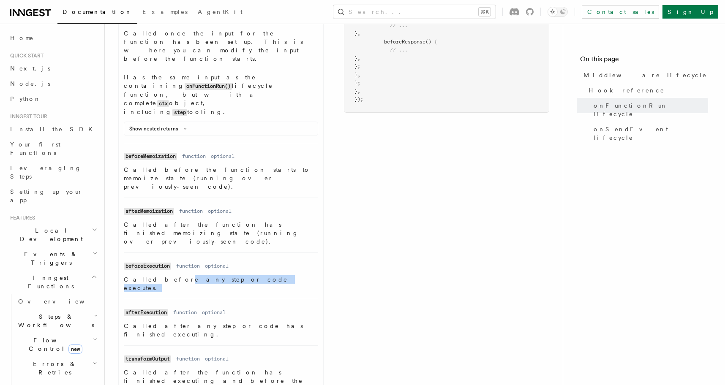
drag, startPoint x: 234, startPoint y: 182, endPoint x: 156, endPoint y: 180, distance: 77.4
click at [156, 276] on p "Called before any step or code executes." at bounding box center [221, 284] width 194 height 17
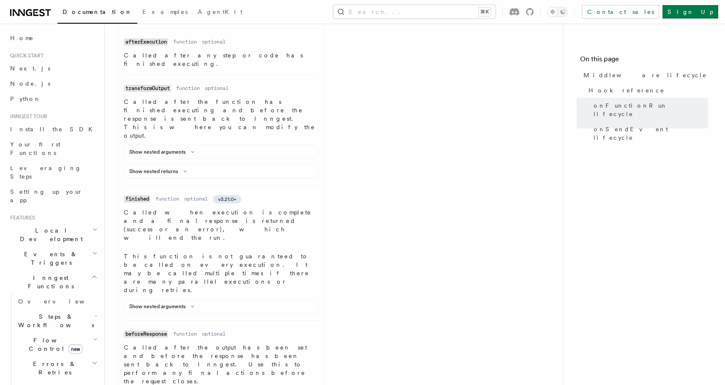
scroll to position [738, 0]
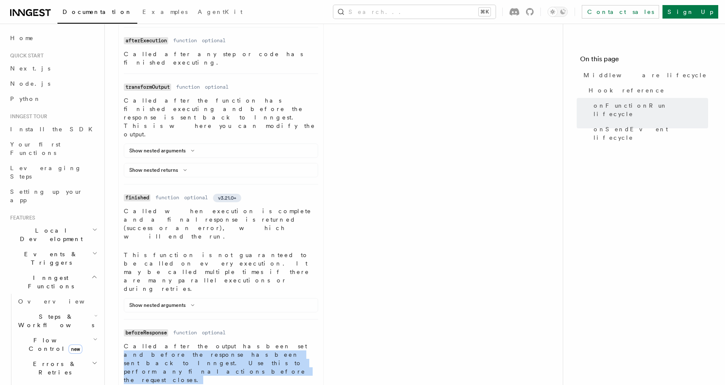
drag, startPoint x: 219, startPoint y: 176, endPoint x: 220, endPoint y: 167, distance: 9.3
click at [220, 342] on p "Called after the output has been set and before the response has been sent back…" at bounding box center [221, 363] width 194 height 42
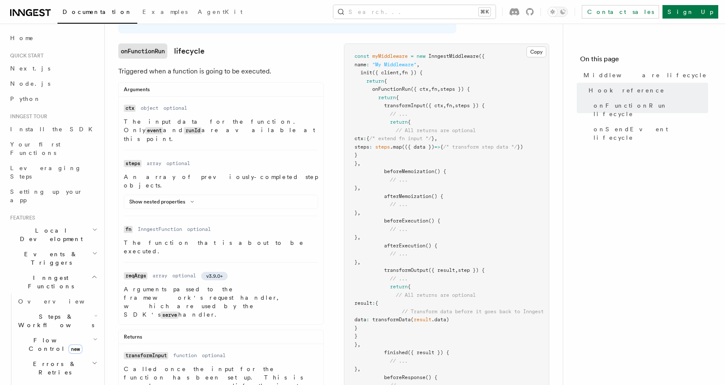
scroll to position [132, 0]
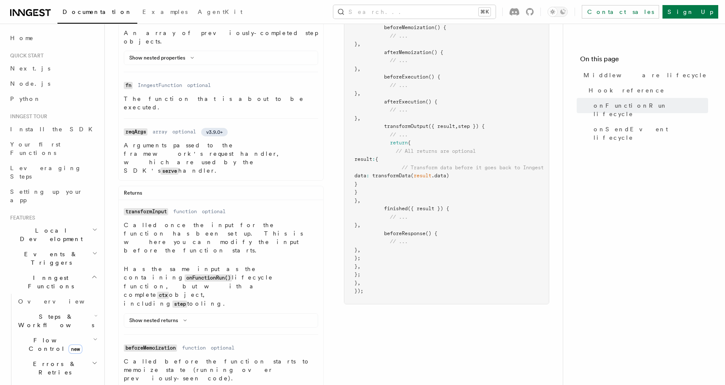
scroll to position [398, 0]
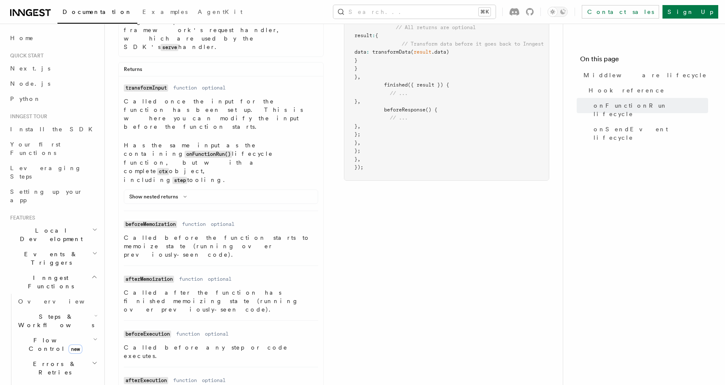
click at [385, 277] on div "onFunctionRun lifecycle Triggered when a function is going to be executed. Argu…" at bounding box center [333, 253] width 431 height 955
click at [164, 374] on dd "afterExecution" at bounding box center [146, 380] width 44 height 12
drag, startPoint x: 170, startPoint y: 251, endPoint x: 241, endPoint y: 311, distance: 93.6
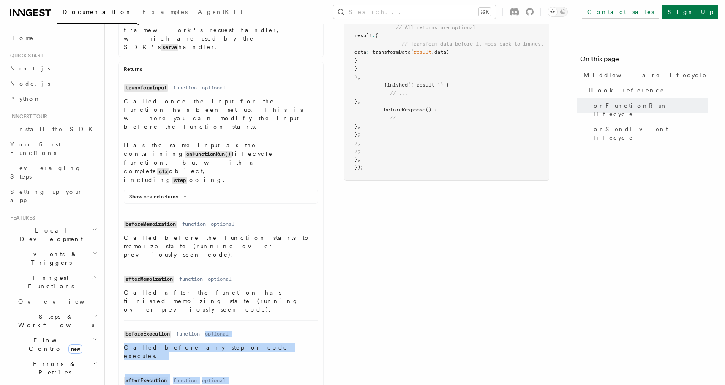
drag, startPoint x: 241, startPoint y: 311, endPoint x: 230, endPoint y: 226, distance: 85.7
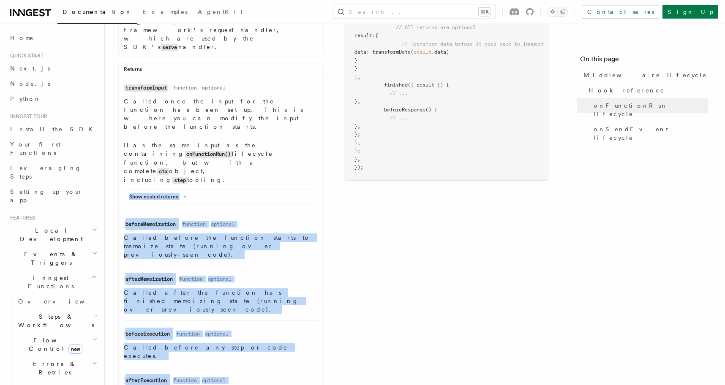
drag, startPoint x: 301, startPoint y: 339, endPoint x: 284, endPoint y: 102, distance: 237.3
click at [274, 266] on li "Name afterMemoization Type function Required optional Description Called after …" at bounding box center [221, 293] width 194 height 55
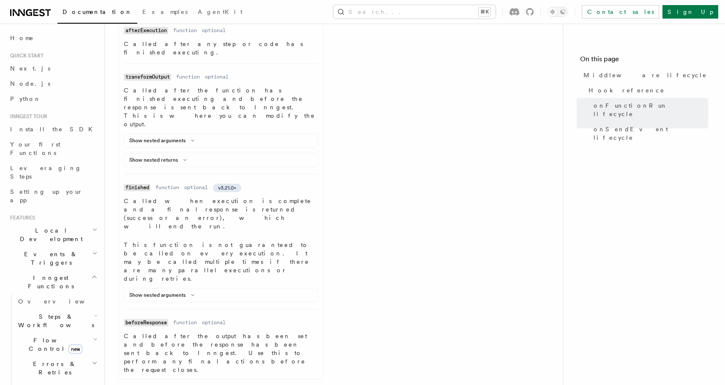
scroll to position [825, 0]
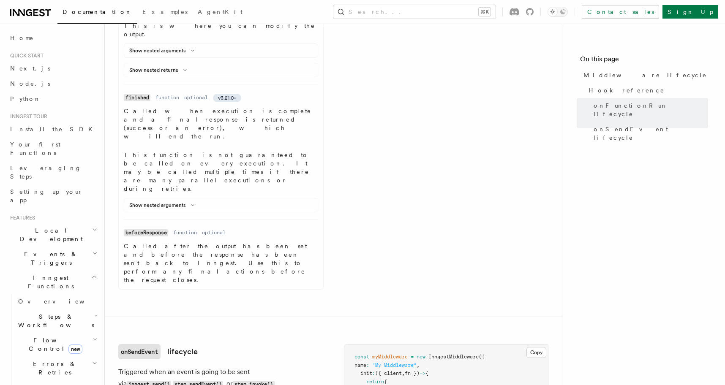
click at [317, 366] on p "Triggered when an event is going to be sent via inngest.send() , step.sendEvent…" at bounding box center [220, 378] width 205 height 24
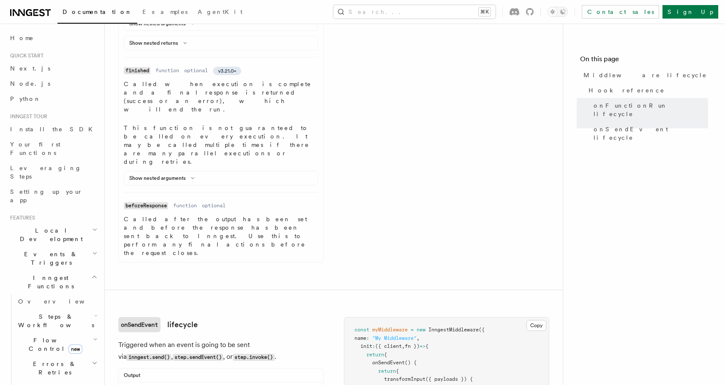
scroll to position [865, 0]
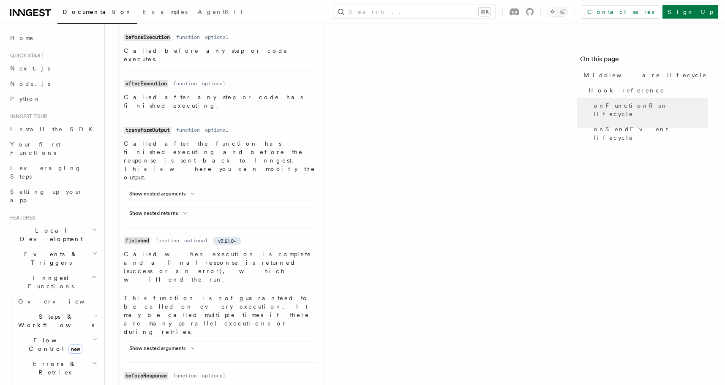
click at [296, 242] on article "References TypeScript SDK Middleware Middleware lifecycle v2.0.0+ Hook referenc…" at bounding box center [333, 93] width 431 height 1503
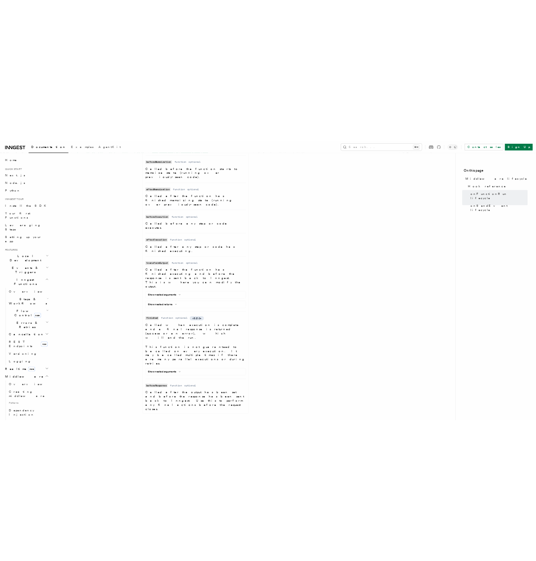
scroll to position [747, 0]
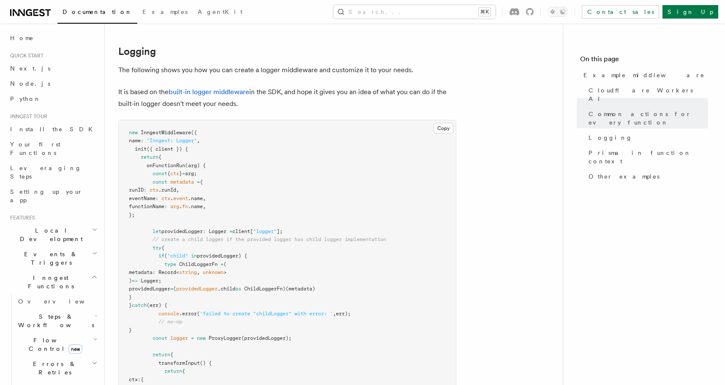
scroll to position [1732, 0]
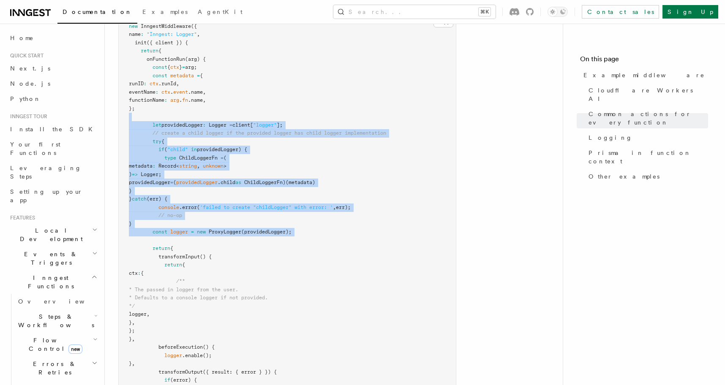
drag, startPoint x: 320, startPoint y: 120, endPoint x: 318, endPoint y: 239, distance: 119.2
click at [318, 239] on pre "new InngestMiddleware ({ name : "Inngest: Logger" , init ({ client }) { return …" at bounding box center [287, 249] width 337 height 470
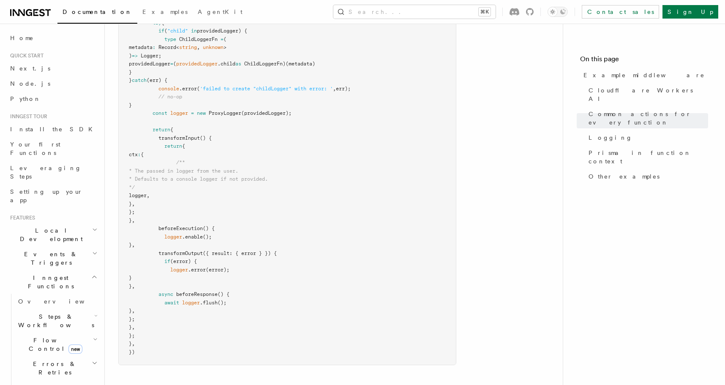
scroll to position [1853, 0]
drag, startPoint x: 153, startPoint y: 112, endPoint x: 328, endPoint y: 114, distance: 175.0
click at [328, 114] on pre "new InngestMiddleware ({ name : "Inngest: Logger" , init ({ client }) { return …" at bounding box center [287, 128] width 337 height 470
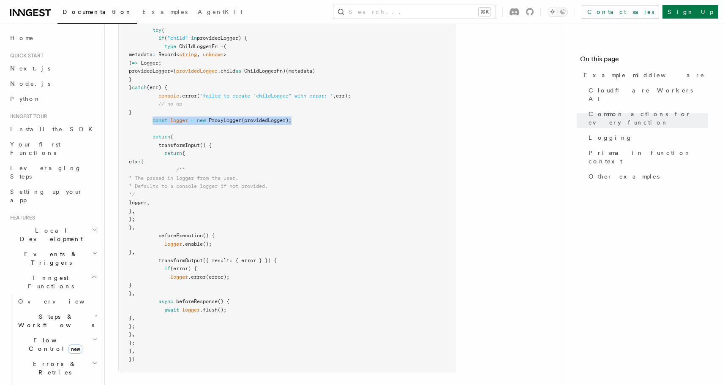
scroll to position [1846, 0]
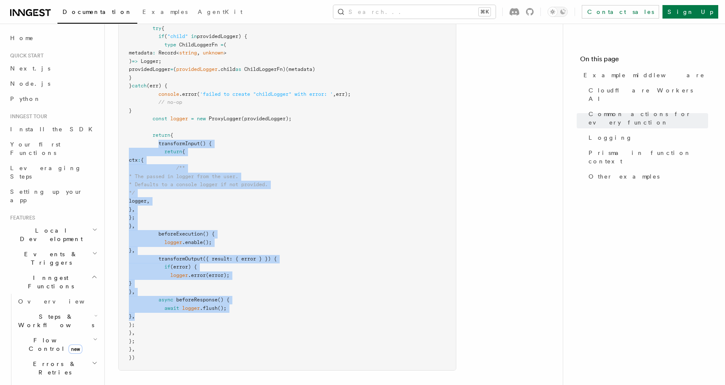
drag, startPoint x: 209, startPoint y: 320, endPoint x: 160, endPoint y: 146, distance: 181.3
click at [160, 146] on pre "new InngestMiddleware ({ name : "Inngest: Logger" , init ({ client }) { return …" at bounding box center [287, 136] width 337 height 470
click at [160, 146] on span "transformInput" at bounding box center [178, 144] width 41 height 6
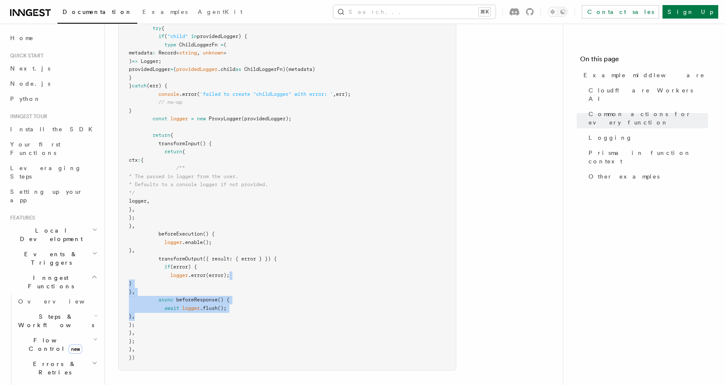
drag, startPoint x: 267, startPoint y: 274, endPoint x: 266, endPoint y: 323, distance: 49.5
click at [266, 322] on pre "new InngestMiddleware ({ name : "Inngest: Logger" , init ({ client }) { return …" at bounding box center [287, 136] width 337 height 470
click at [266, 323] on pre "new InngestMiddleware ({ name : "Inngest: Logger" , init ({ client }) { return …" at bounding box center [287, 136] width 337 height 470
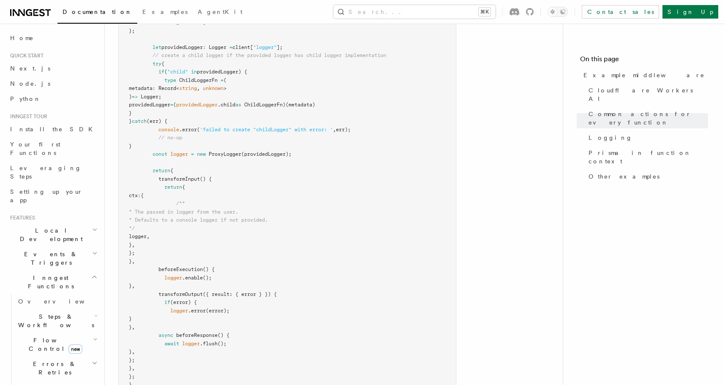
scroll to position [1804, 0]
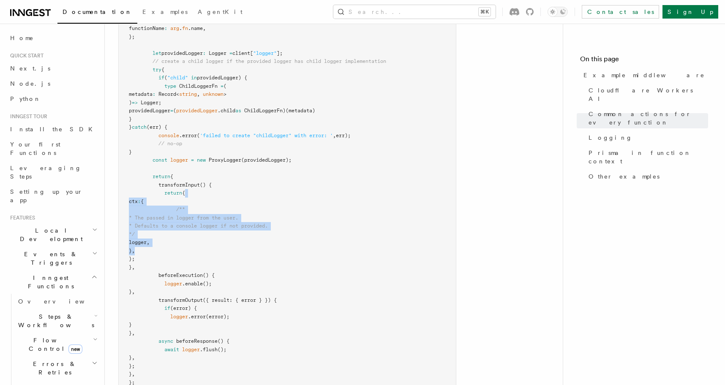
drag, startPoint x: 251, startPoint y: 191, endPoint x: 250, endPoint y: 251, distance: 60.0
click at [250, 251] on pre "new InngestMiddleware ({ name : "Inngest: Logger" , init ({ client }) { return …" at bounding box center [287, 177] width 337 height 470
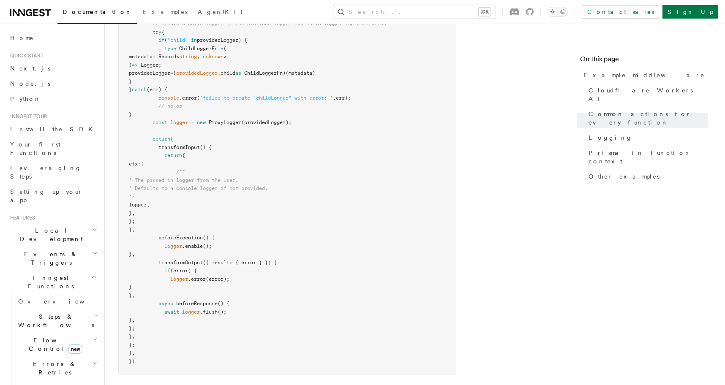
scroll to position [1841, 0]
click at [293, 320] on pre "new InngestMiddleware ({ name : "Inngest: Logger" , init ({ client }) { return …" at bounding box center [287, 140] width 337 height 470
drag, startPoint x: 286, startPoint y: 170, endPoint x: 287, endPoint y: 344, distance: 174.6
click at [287, 344] on pre "new InngestMiddleware ({ name : "Inngest: Logger" , init ({ client }) { return …" at bounding box center [287, 140] width 337 height 470
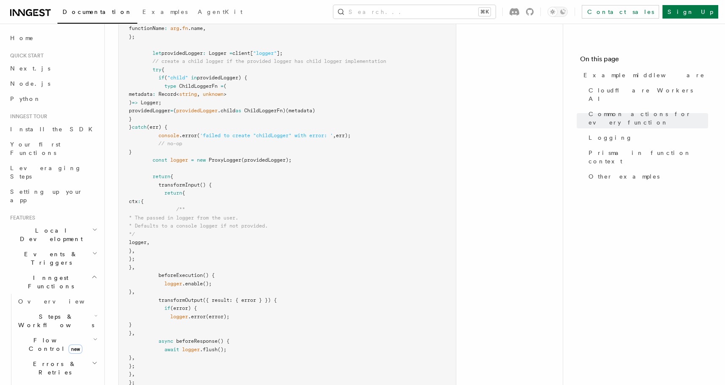
scroll to position [1800, 0]
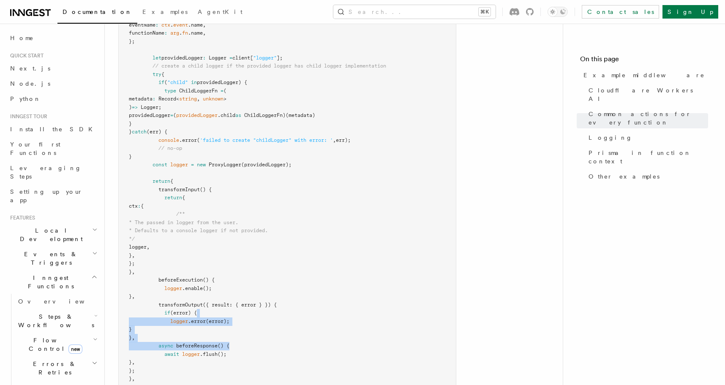
drag, startPoint x: 268, startPoint y: 314, endPoint x: 272, endPoint y: 344, distance: 29.8
click at [272, 344] on pre "new InngestMiddleware ({ name : "Inngest: Logger" , init ({ client }) { return …" at bounding box center [287, 182] width 337 height 470
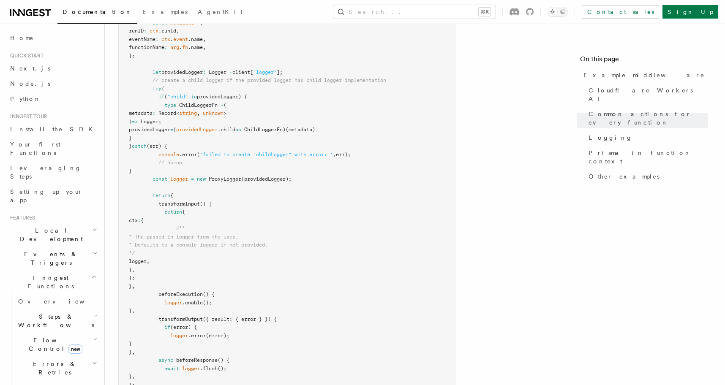
scroll to position [1774, 0]
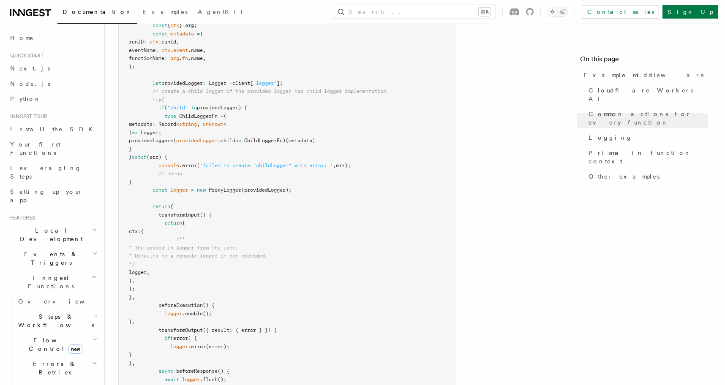
click at [233, 193] on span "ProxyLogger" at bounding box center [225, 190] width 33 height 6
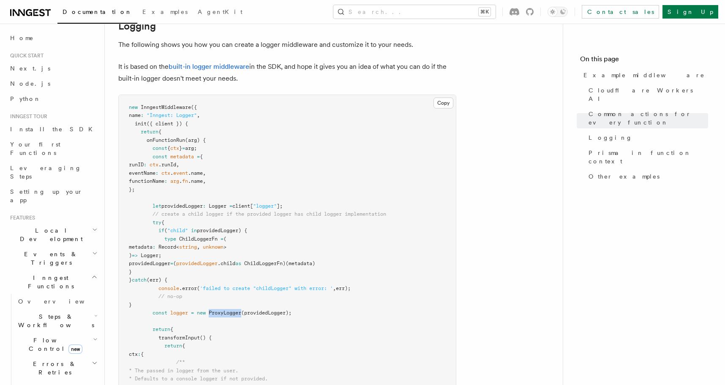
scroll to position [1645, 0]
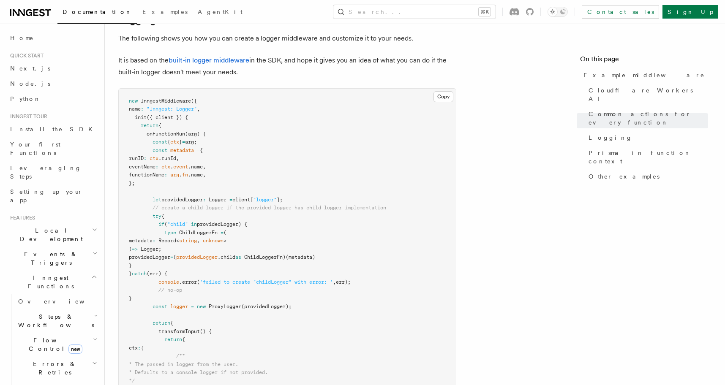
click at [301, 222] on pre "new InngestMiddleware ({ name : "Inngest: Logger" , init ({ client }) { return …" at bounding box center [287, 324] width 337 height 470
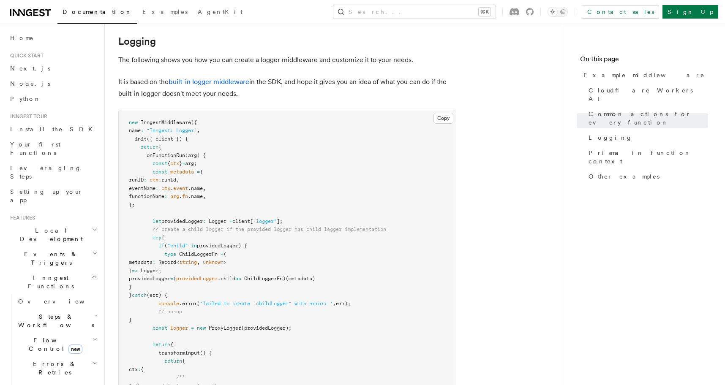
drag, startPoint x: 287, startPoint y: 142, endPoint x: 274, endPoint y: 295, distance: 154.4
click at [274, 295] on pre "new InngestMiddleware ({ name : "Inngest: Logger" , init ({ client }) { return …" at bounding box center [287, 345] width 337 height 470
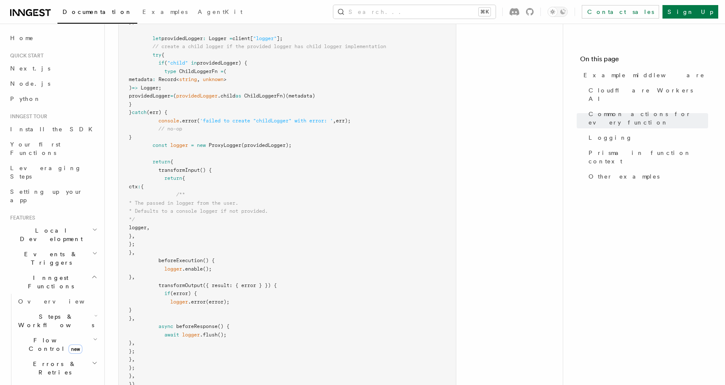
scroll to position [1847, 0]
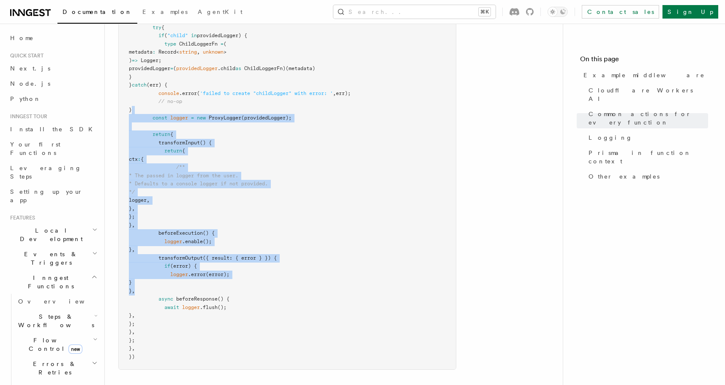
drag, startPoint x: 274, startPoint y: 295, endPoint x: 278, endPoint y: 113, distance: 182.6
click at [278, 113] on pre "new InngestMiddleware ({ name : "Inngest: Logger" , init ({ client }) { return …" at bounding box center [287, 135] width 337 height 470
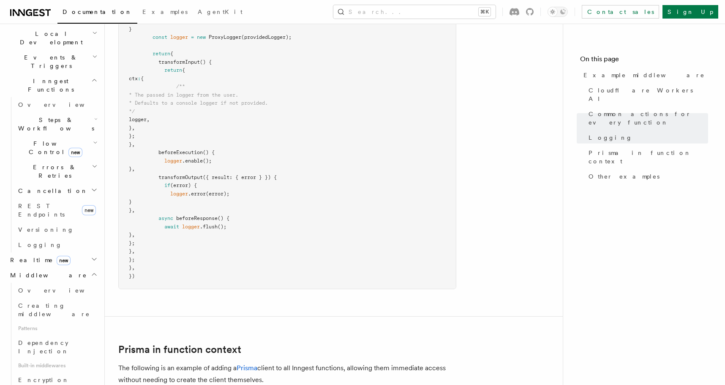
scroll to position [197, 0]
click at [96, 252] on h2 "Realtime new" at bounding box center [53, 259] width 93 height 15
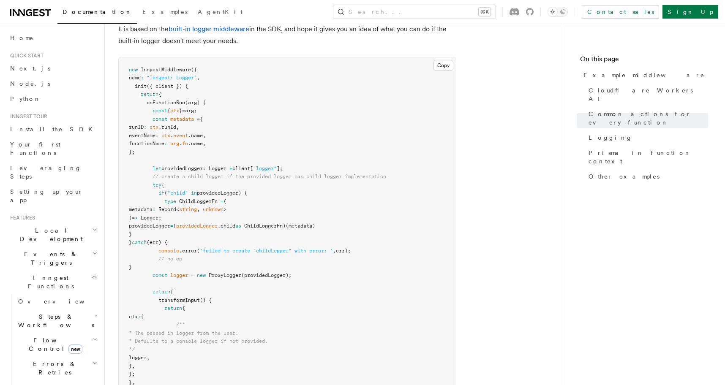
scroll to position [1685, 0]
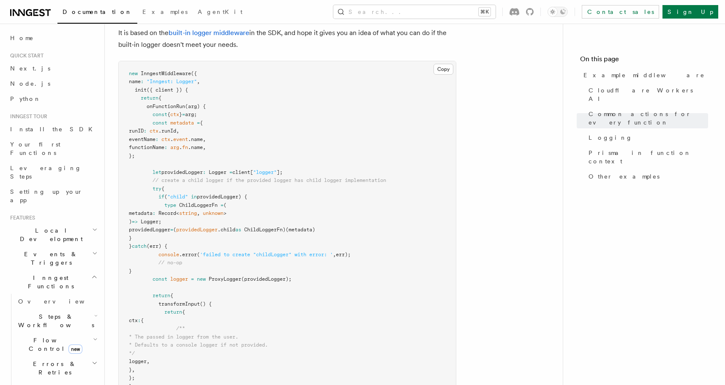
click at [280, 217] on pre "new InngestMiddleware ({ name : "Inngest: Logger" , init ({ client }) { return …" at bounding box center [287, 296] width 337 height 470
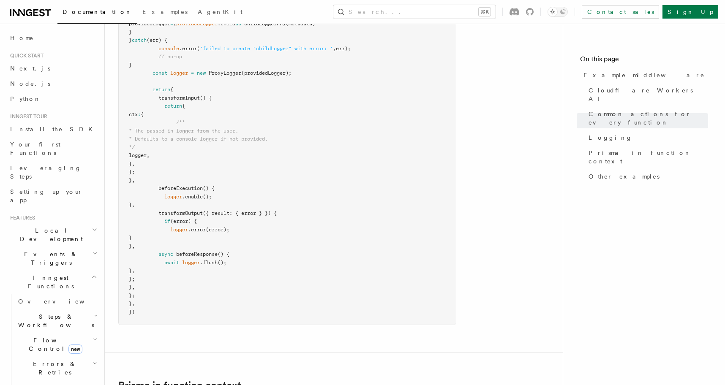
scroll to position [1921, 0]
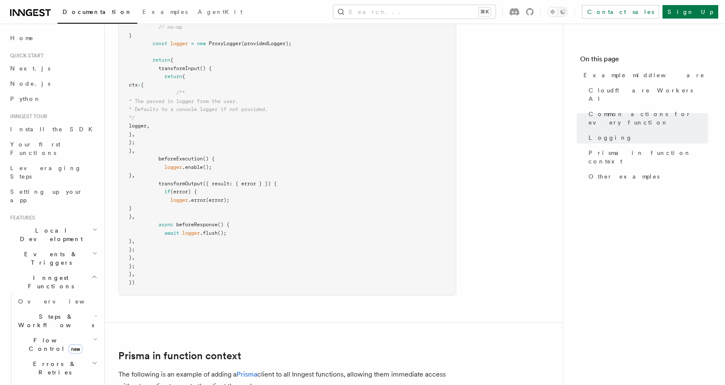
click at [212, 284] on pre "new InngestMiddleware ({ name : "Inngest: Logger" , init ({ client }) { return …" at bounding box center [287, 60] width 337 height 470
click at [322, 177] on pre "new InngestMiddleware ({ name : "Inngest: Logger" , init ({ client }) { return …" at bounding box center [287, 60] width 337 height 470
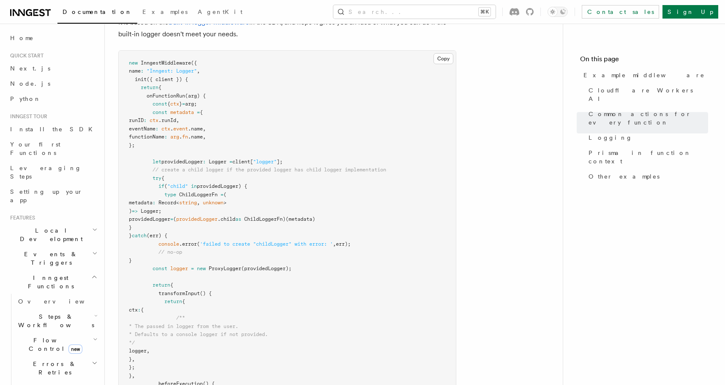
scroll to position [1607, 0]
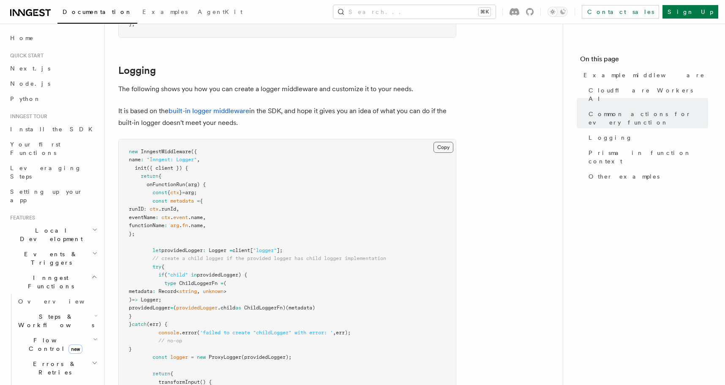
click at [438, 148] on button "Copy Copied" at bounding box center [444, 147] width 20 height 11
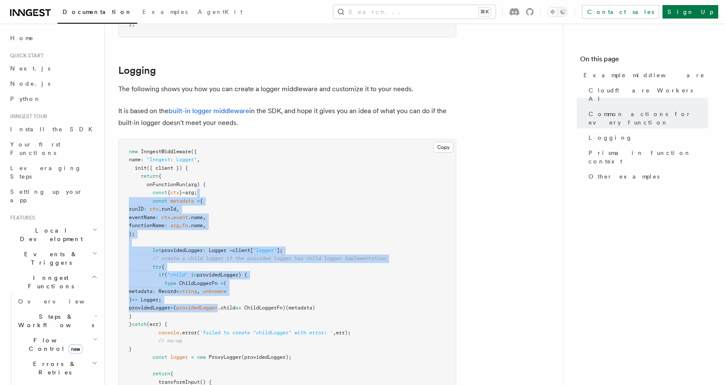
drag, startPoint x: 264, startPoint y: 195, endPoint x: 262, endPoint y: 309, distance: 113.7
click at [262, 309] on pre "new InngestMiddleware ({ name : "Inngest: Logger" , init ({ client }) { return …" at bounding box center [287, 374] width 337 height 470
click at [218, 309] on span "providedLogger" at bounding box center [196, 308] width 41 height 6
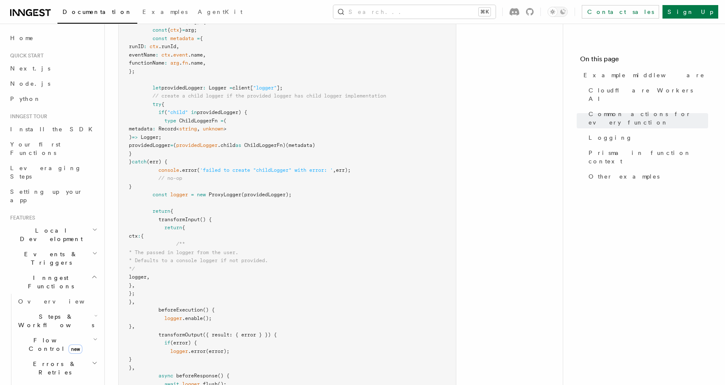
scroll to position [1771, 0]
drag, startPoint x: 230, startPoint y: 276, endPoint x: 161, endPoint y: 268, distance: 69.3
click at [161, 268] on pre "new InngestMiddleware ({ name : "Inngest: Logger" , init ({ client }) { return …" at bounding box center [287, 210] width 337 height 470
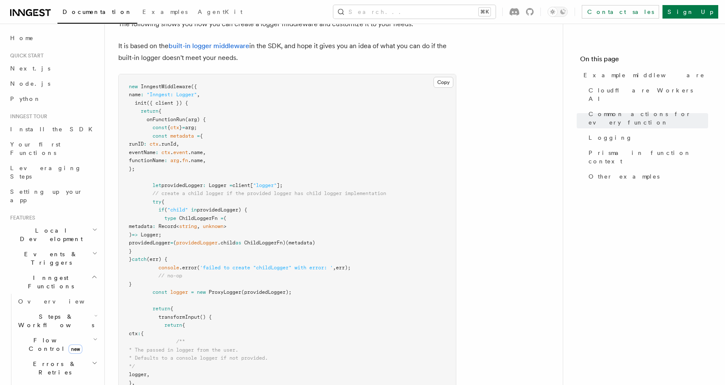
scroll to position [1683, 0]
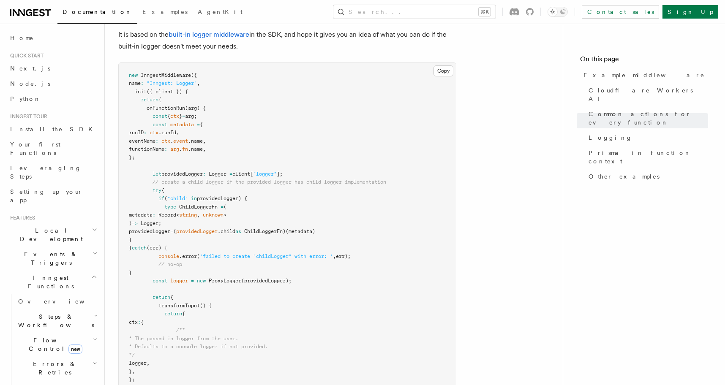
click at [254, 211] on pre "new InngestMiddleware ({ name : "Inngest: Logger" , init ({ client }) { return …" at bounding box center [287, 298] width 337 height 470
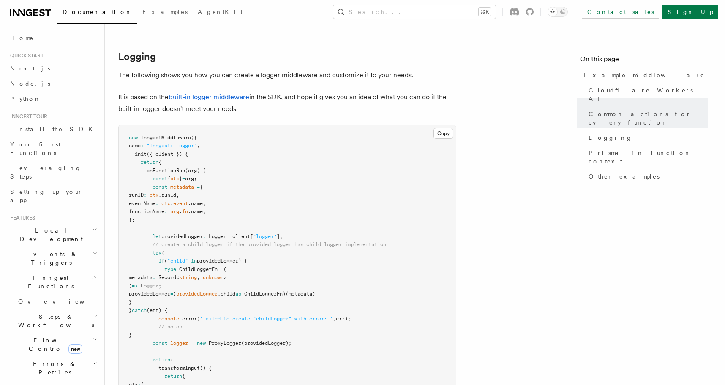
scroll to position [1622, 0]
click at [217, 98] on link "built-in logger middleware" at bounding box center [209, 96] width 81 height 8
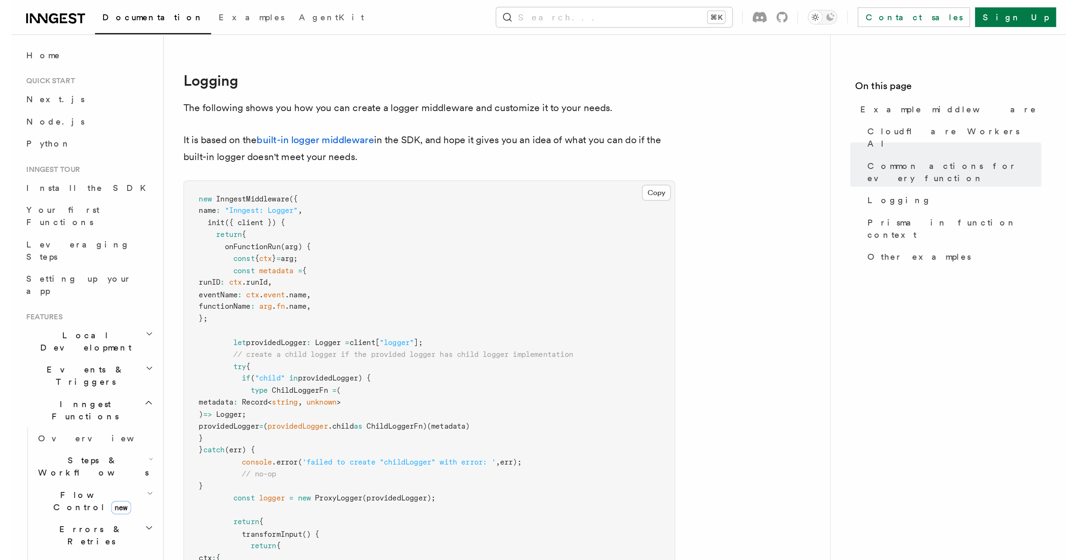
scroll to position [1962, 0]
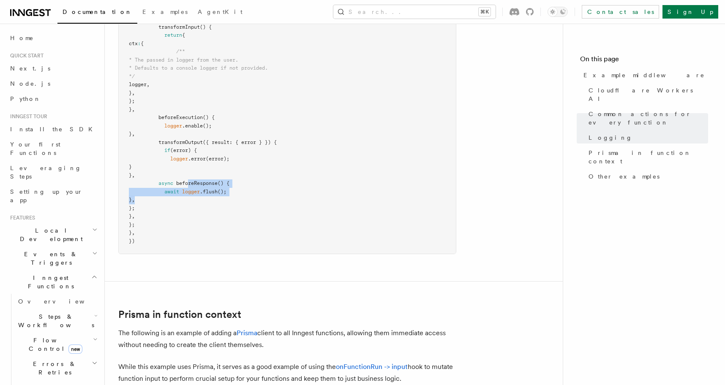
drag, startPoint x: 260, startPoint y: 200, endPoint x: 189, endPoint y: 182, distance: 72.9
click at [189, 182] on pre "new InngestMiddleware ({ name : "Inngest: Logger" , init ({ client }) { return …" at bounding box center [287, 19] width 337 height 470
click at [189, 182] on span "beforeResponse" at bounding box center [196, 183] width 41 height 6
copy span "beforeResponse"
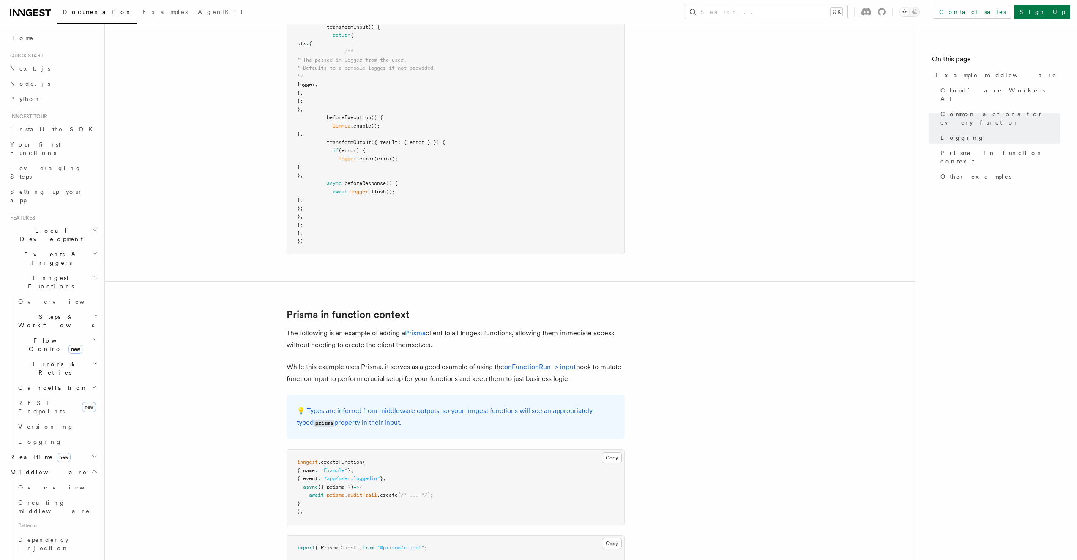
click at [530, 246] on pre "new InngestMiddleware ({ name : "Inngest: Logger" , init ({ client }) { return …" at bounding box center [455, 19] width 337 height 470
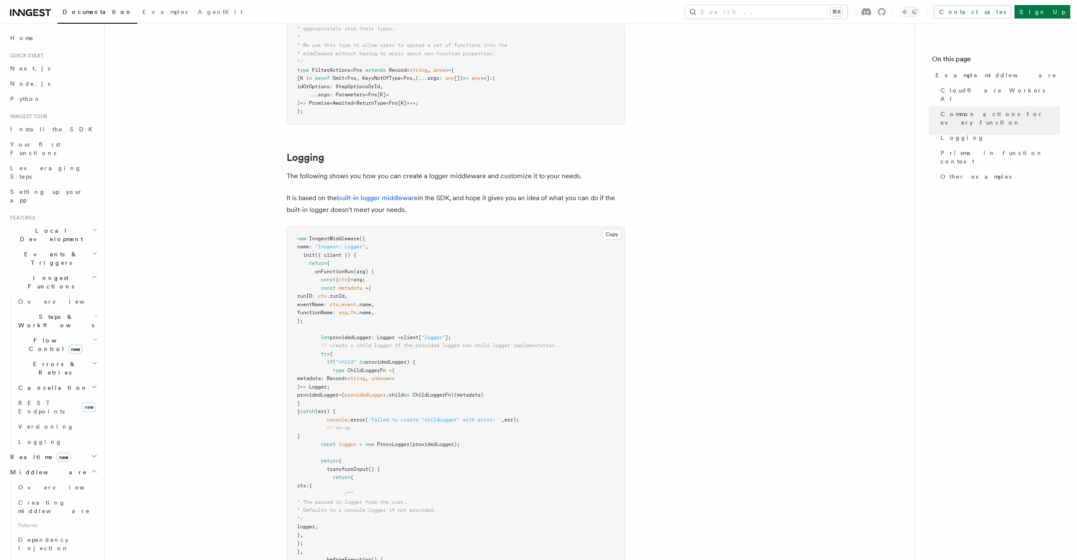
scroll to position [1498, 0]
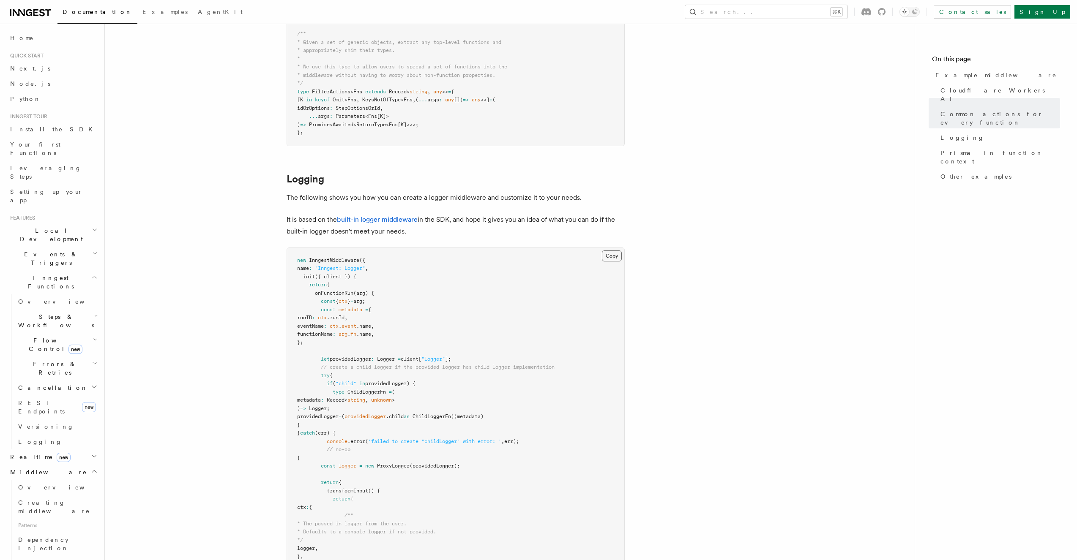
click at [616, 256] on button "Copy Copied" at bounding box center [612, 256] width 20 height 11
click at [725, 281] on article "References TypeScript SDK Middleware Example middleware v2.0.0+ The following e…" at bounding box center [509, 27] width 783 height 2977
drag, startPoint x: 346, startPoint y: 344, endPoint x: 323, endPoint y: 303, distance: 46.9
click at [323, 303] on pre "new InngestMiddleware ({ name : "Inngest: Logger" , init ({ client }) { return …" at bounding box center [455, 483] width 337 height 470
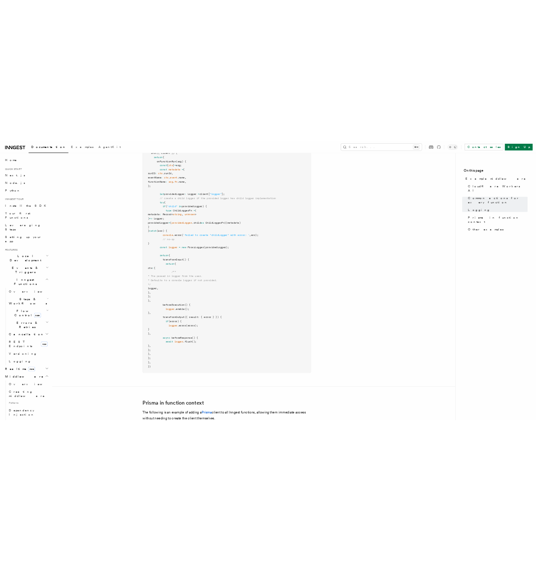
scroll to position [117, 0]
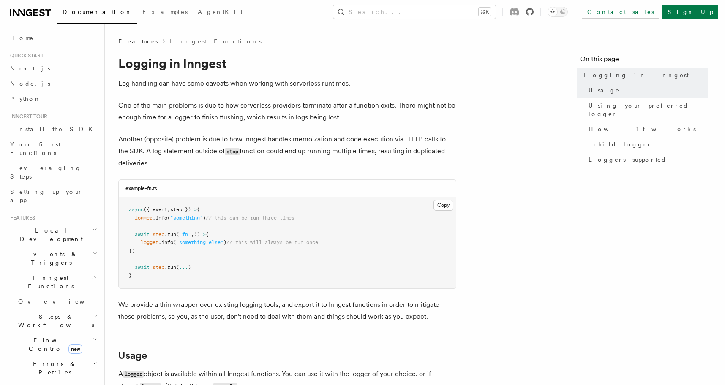
click at [534, 12] on icon at bounding box center [530, 12] width 8 height 8
